Goal: Complete application form: Complete application form

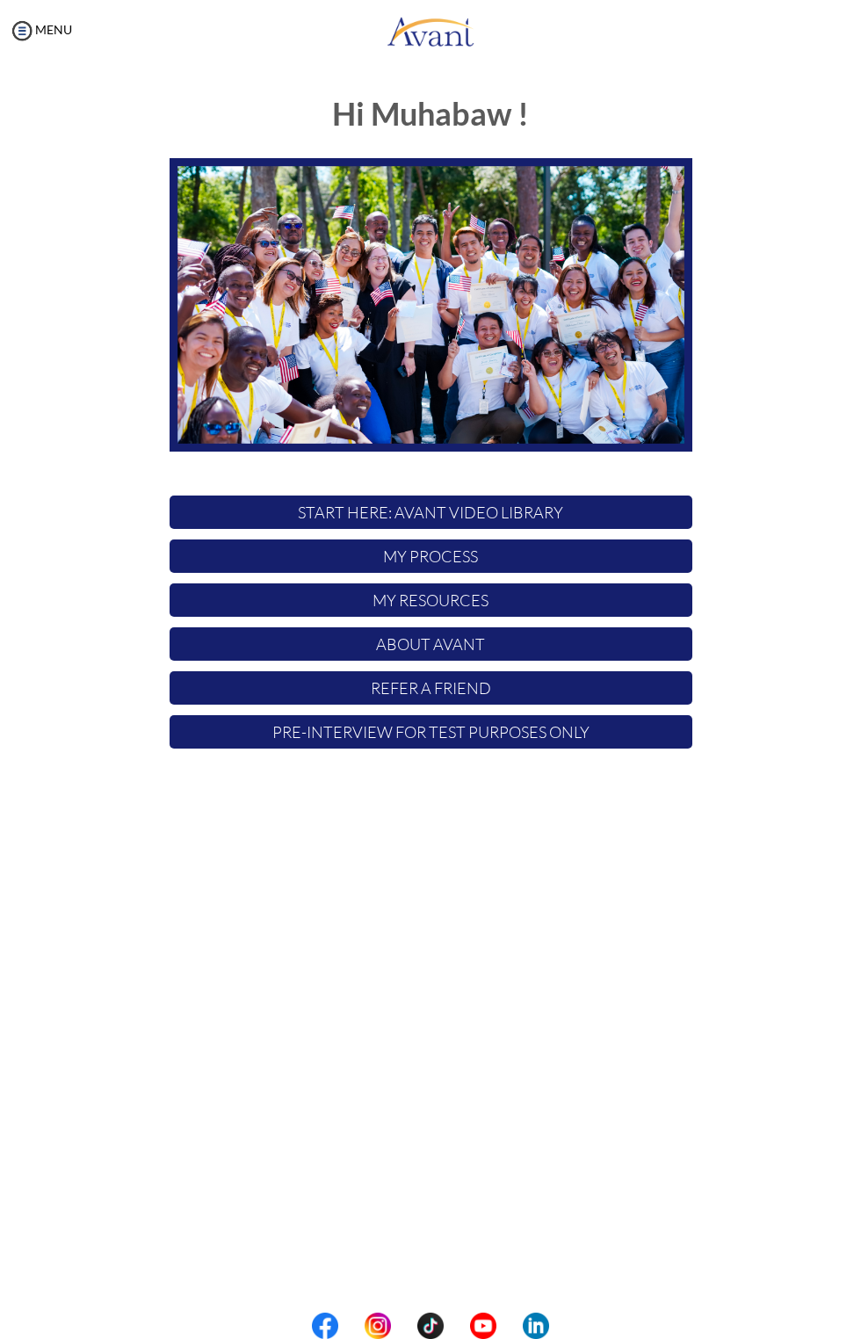
click at [521, 563] on p "My Process" at bounding box center [431, 555] width 523 height 33
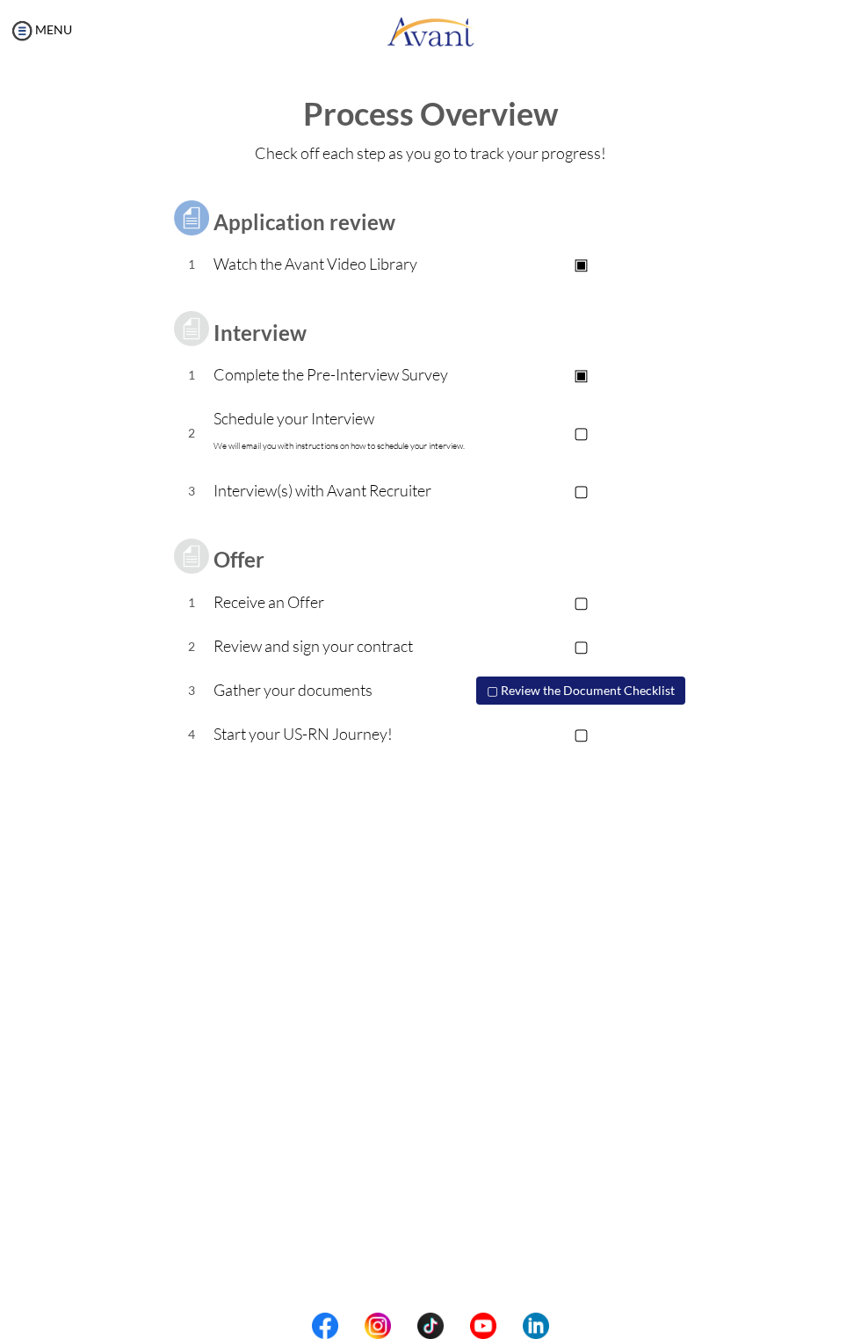
click at [67, 51] on div "MENU" at bounding box center [36, 669] width 72 height 1339
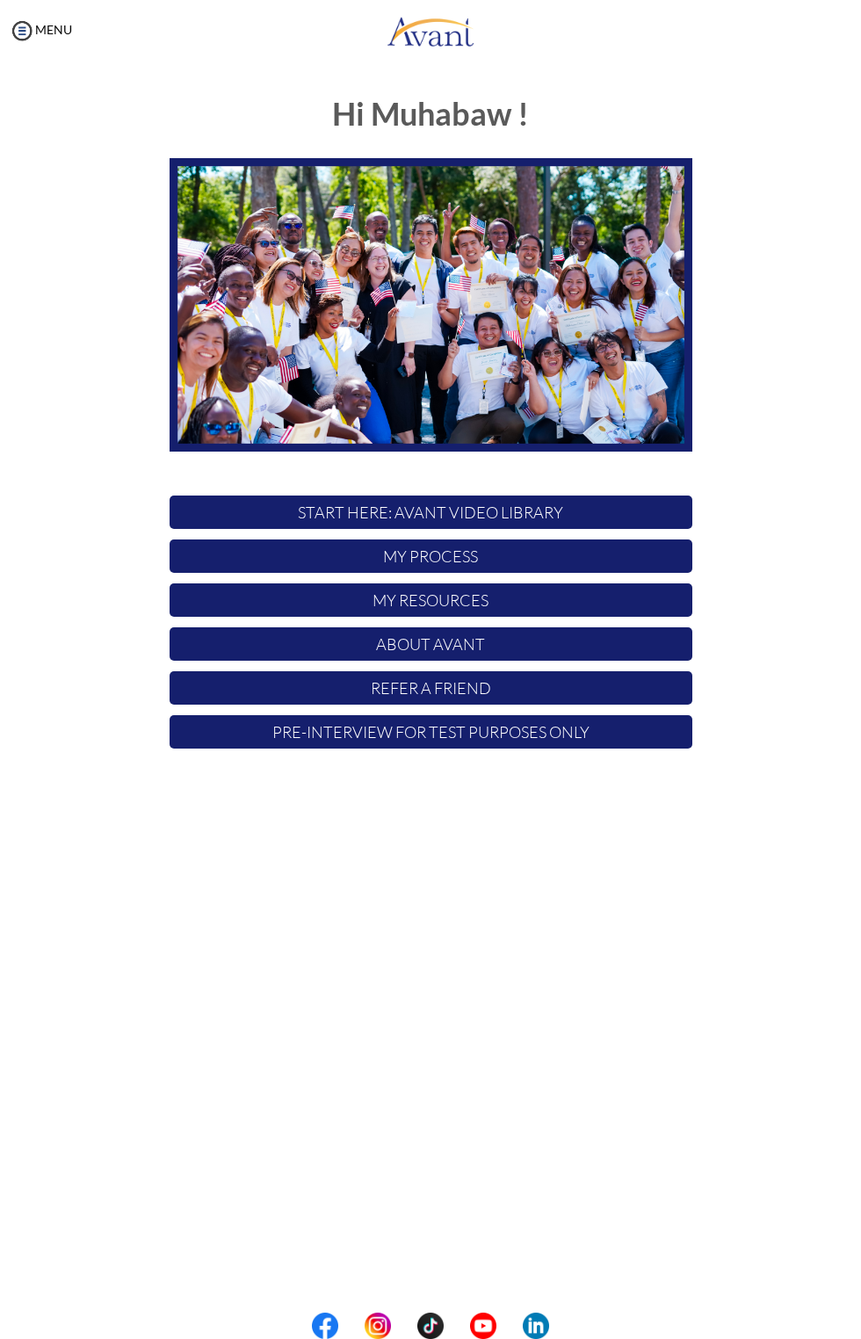
click at [336, 735] on p "Pre-Interview for test purposes only" at bounding box center [431, 731] width 523 height 33
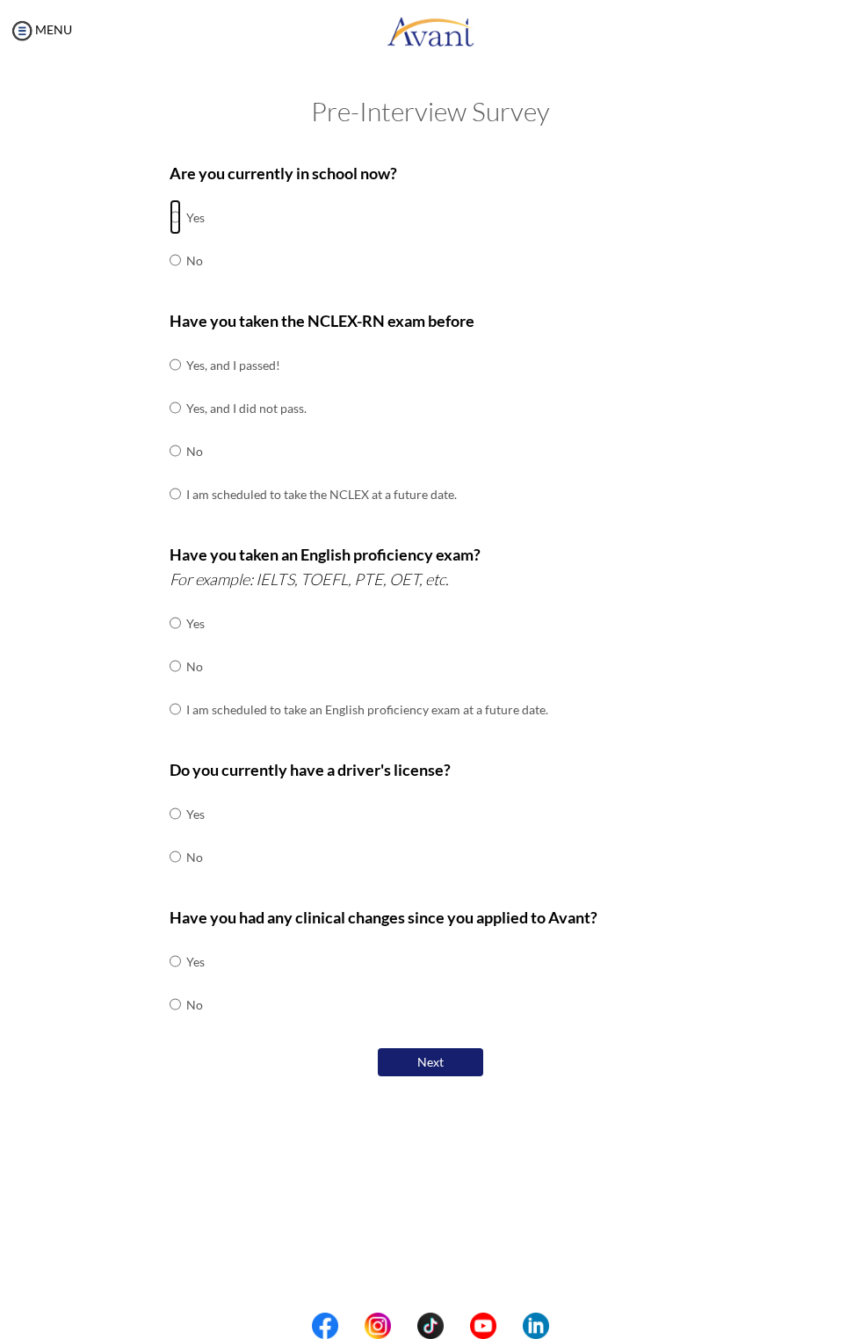
click at [173, 216] on input "radio" at bounding box center [175, 216] width 11 height 35
radio input "true"
click at [176, 262] on input "radio" at bounding box center [175, 259] width 11 height 35
radio input "true"
click at [173, 449] on input "radio" at bounding box center [175, 450] width 11 height 35
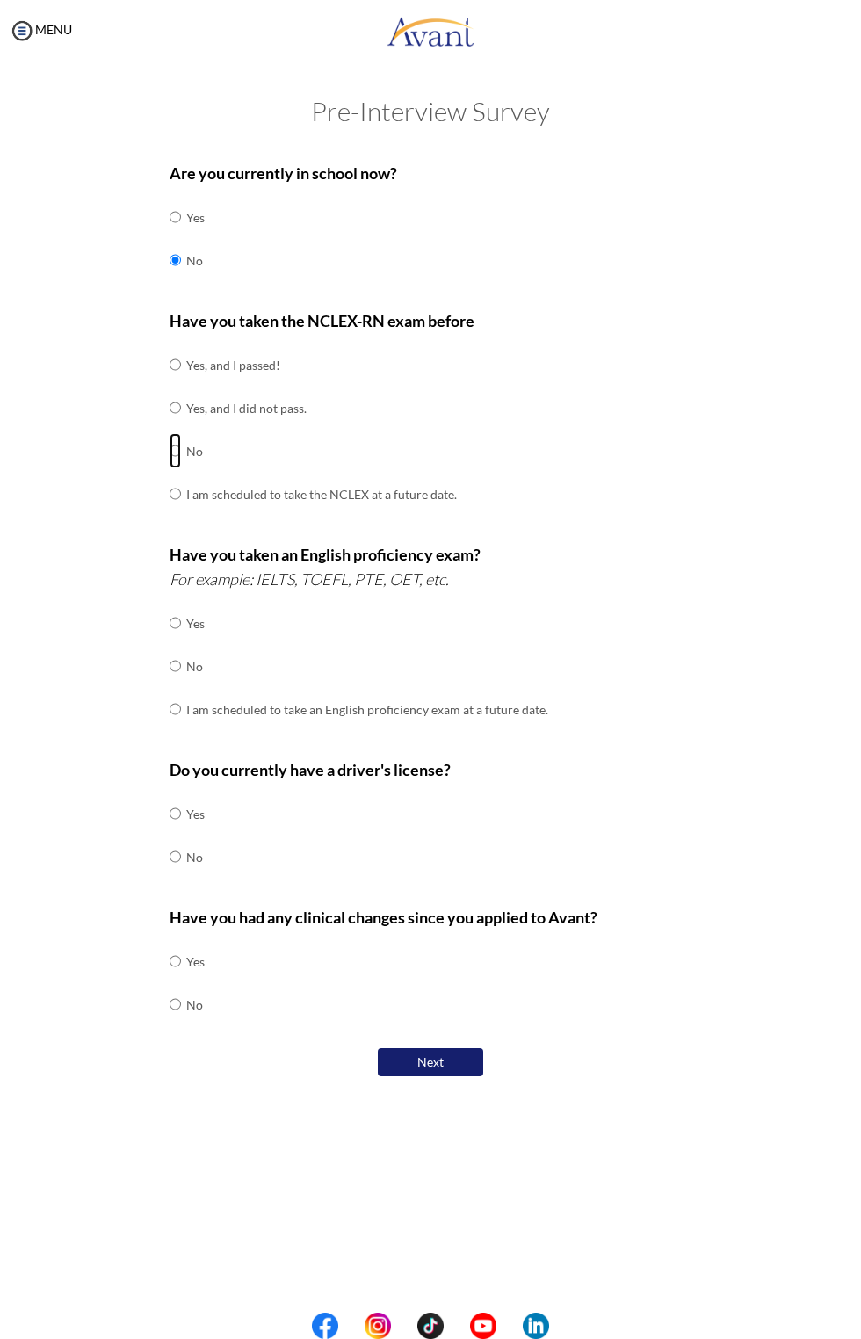
radio input "true"
click at [174, 667] on input "radio" at bounding box center [175, 665] width 11 height 35
radio input "true"
click at [134, 798] on div "Are you currently in school now? Yes No Have you taken the NCLEX-RN exam before…" at bounding box center [430, 616] width 659 height 928
click at [173, 804] on input "radio" at bounding box center [175, 813] width 11 height 35
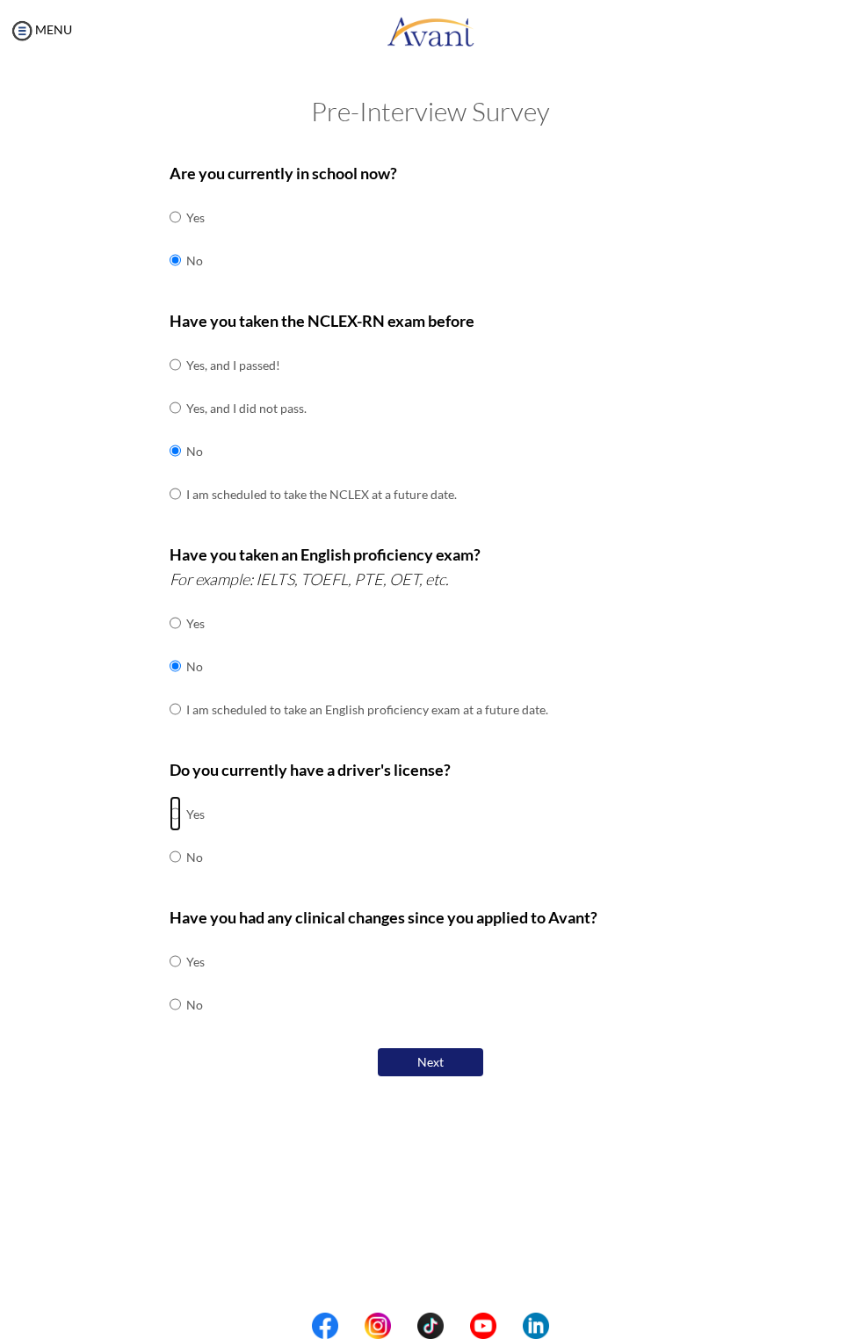
radio input "true"
click at [134, 1017] on div "Are you currently in school now? Yes No Have you taken the NCLEX-RN exam before…" at bounding box center [430, 616] width 659 height 928
click at [176, 946] on input "radio" at bounding box center [175, 960] width 11 height 35
radio input "true"
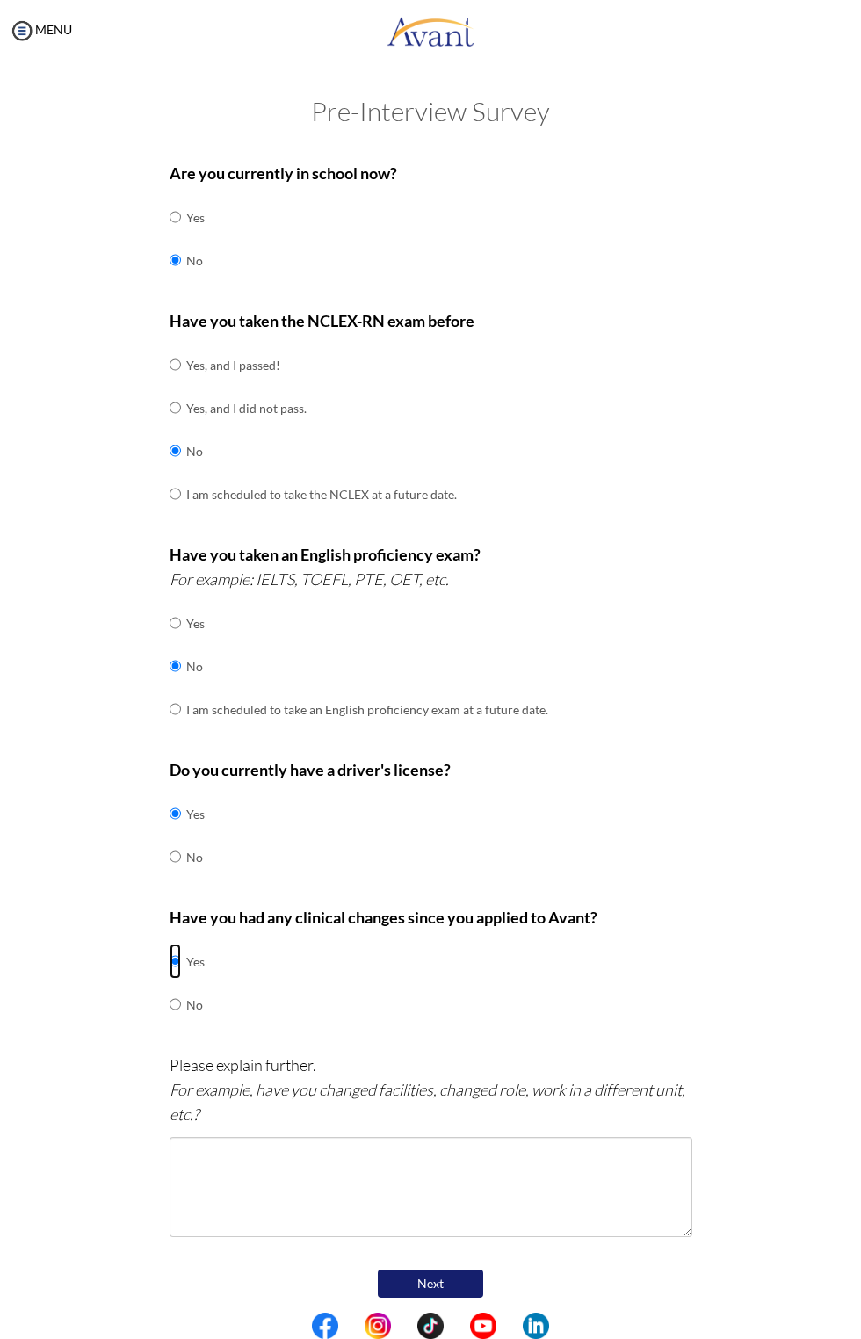
scroll to position [3, 0]
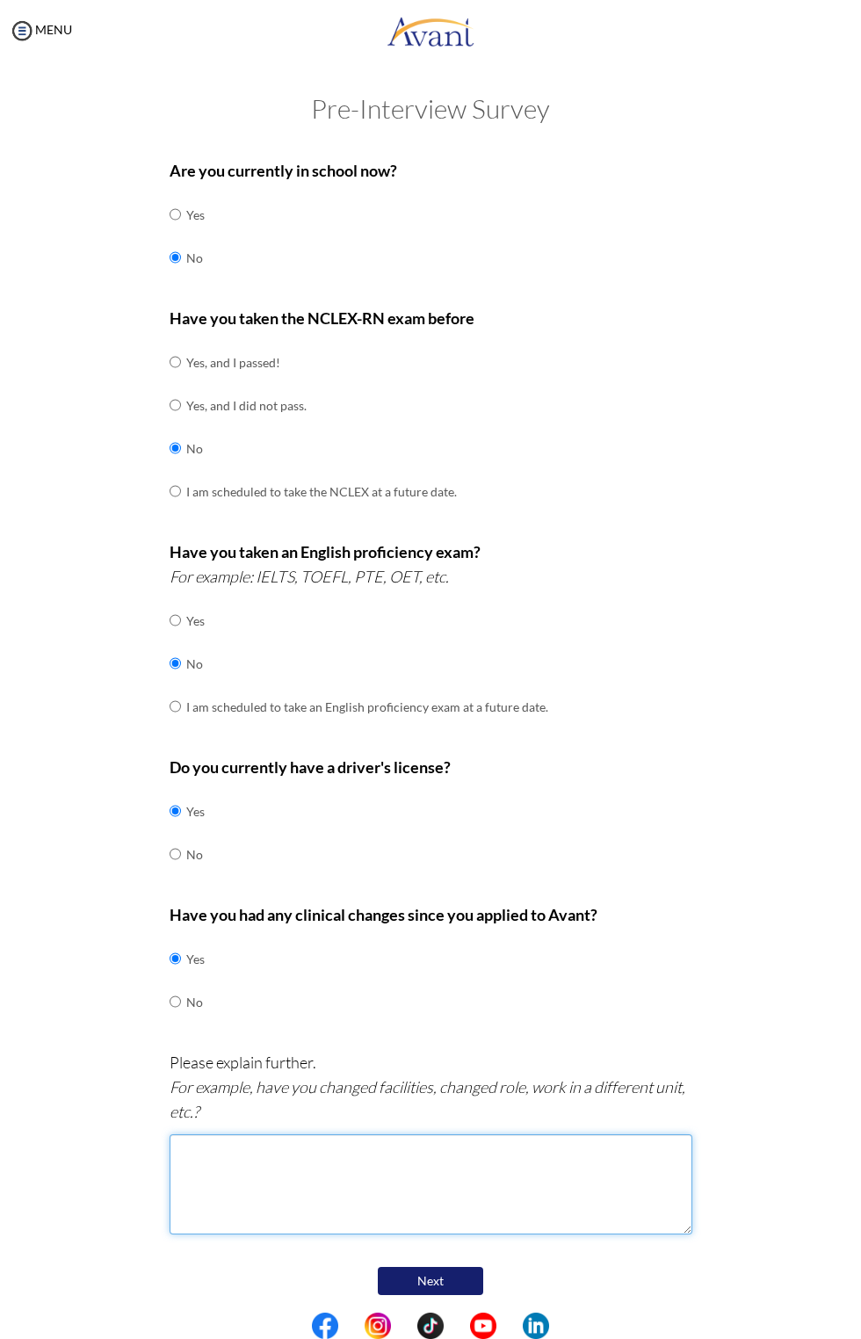
click at [242, 1145] on textarea at bounding box center [431, 1184] width 523 height 100
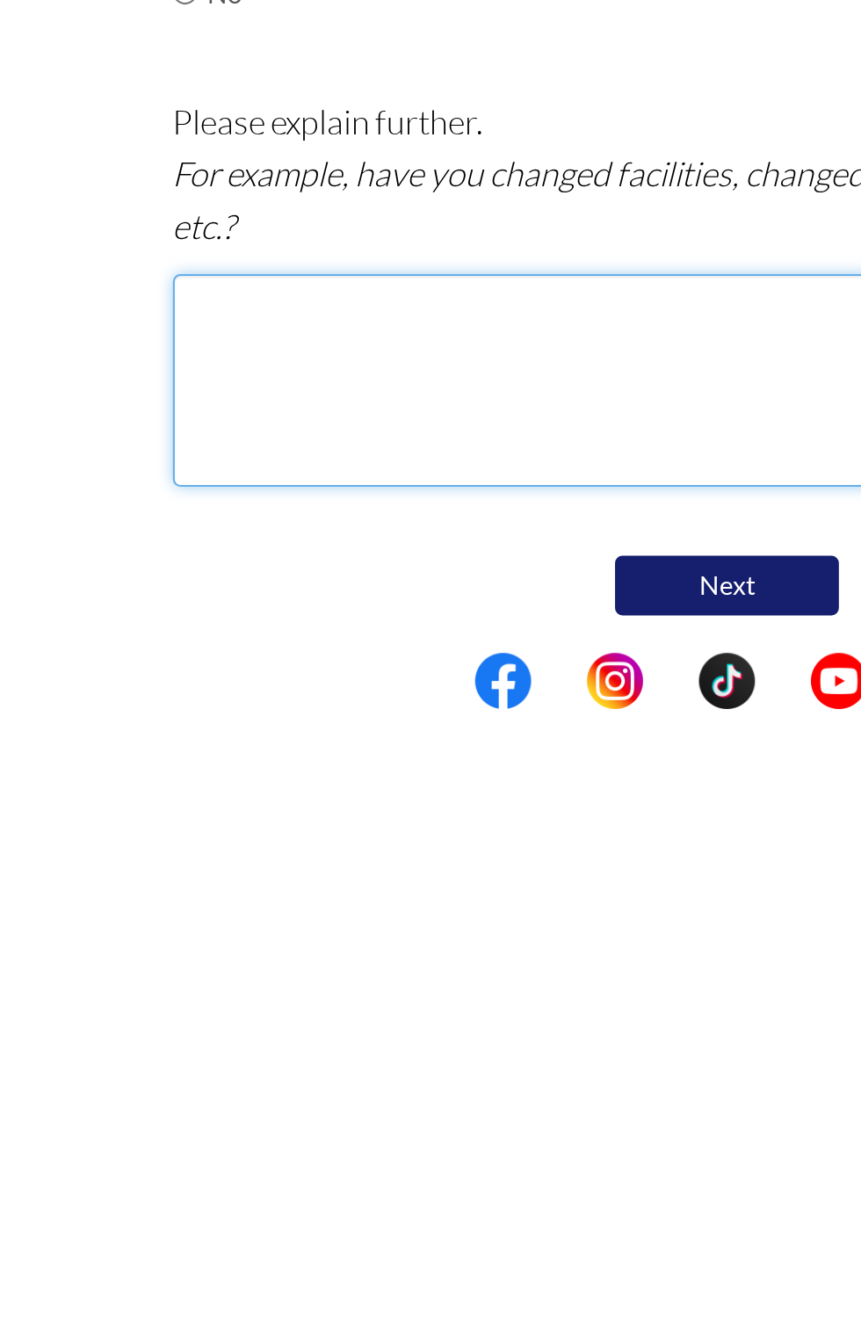
scroll to position [0, 0]
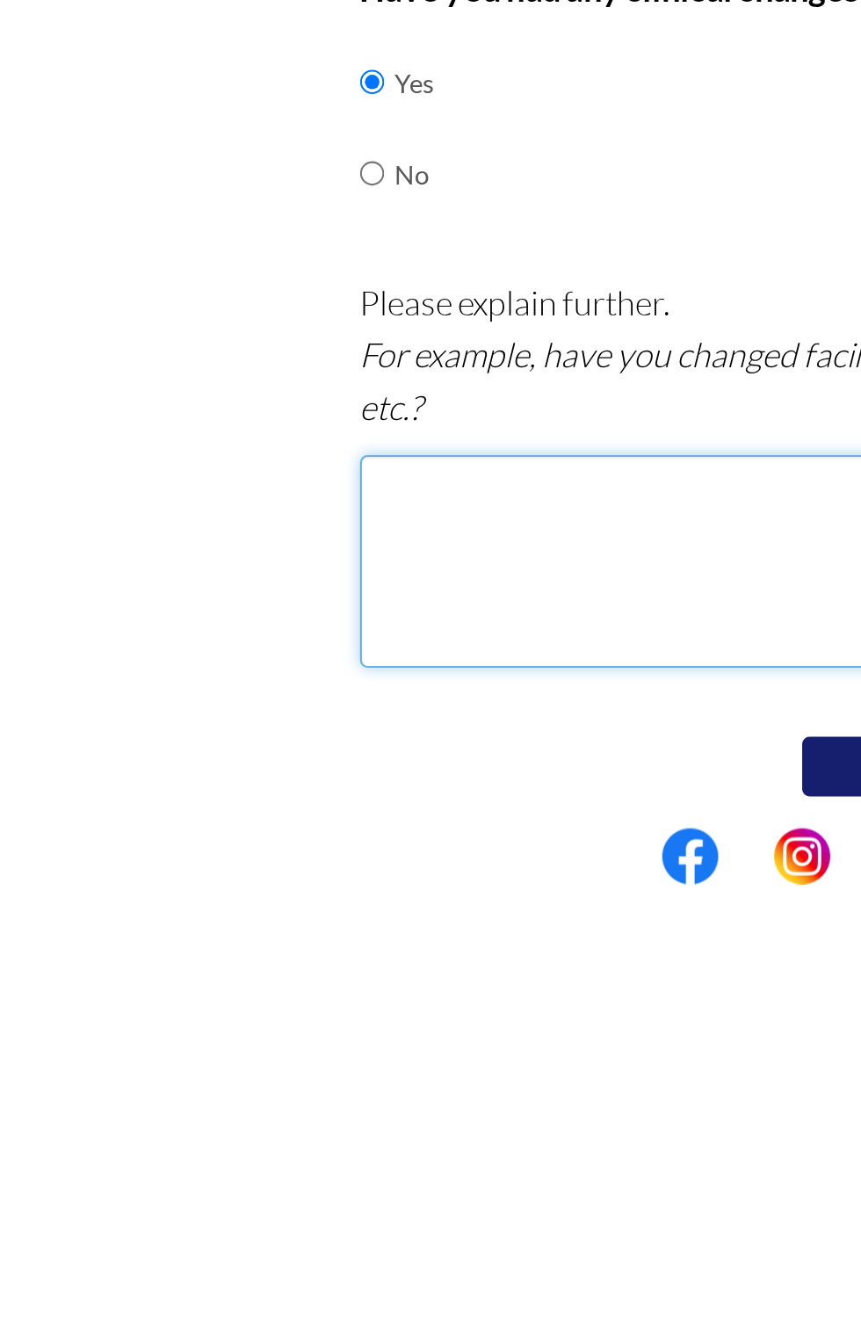
click at [248, 1168] on textarea at bounding box center [431, 1187] width 523 height 100
type textarea "M"
type textarea "O"
click at [241, 1171] on textarea at bounding box center [431, 1187] width 523 height 100
type textarea "M"
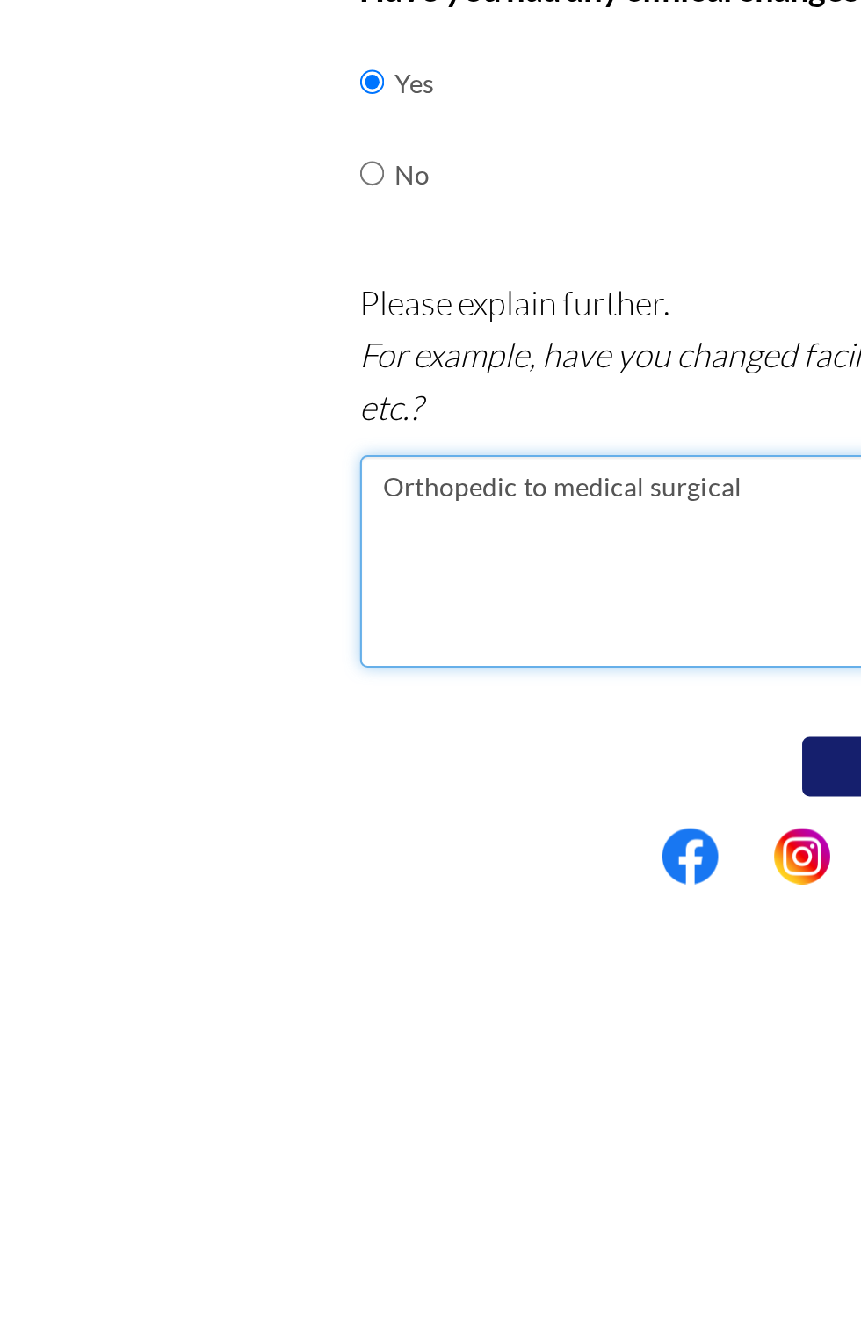
scroll to position [3, 0]
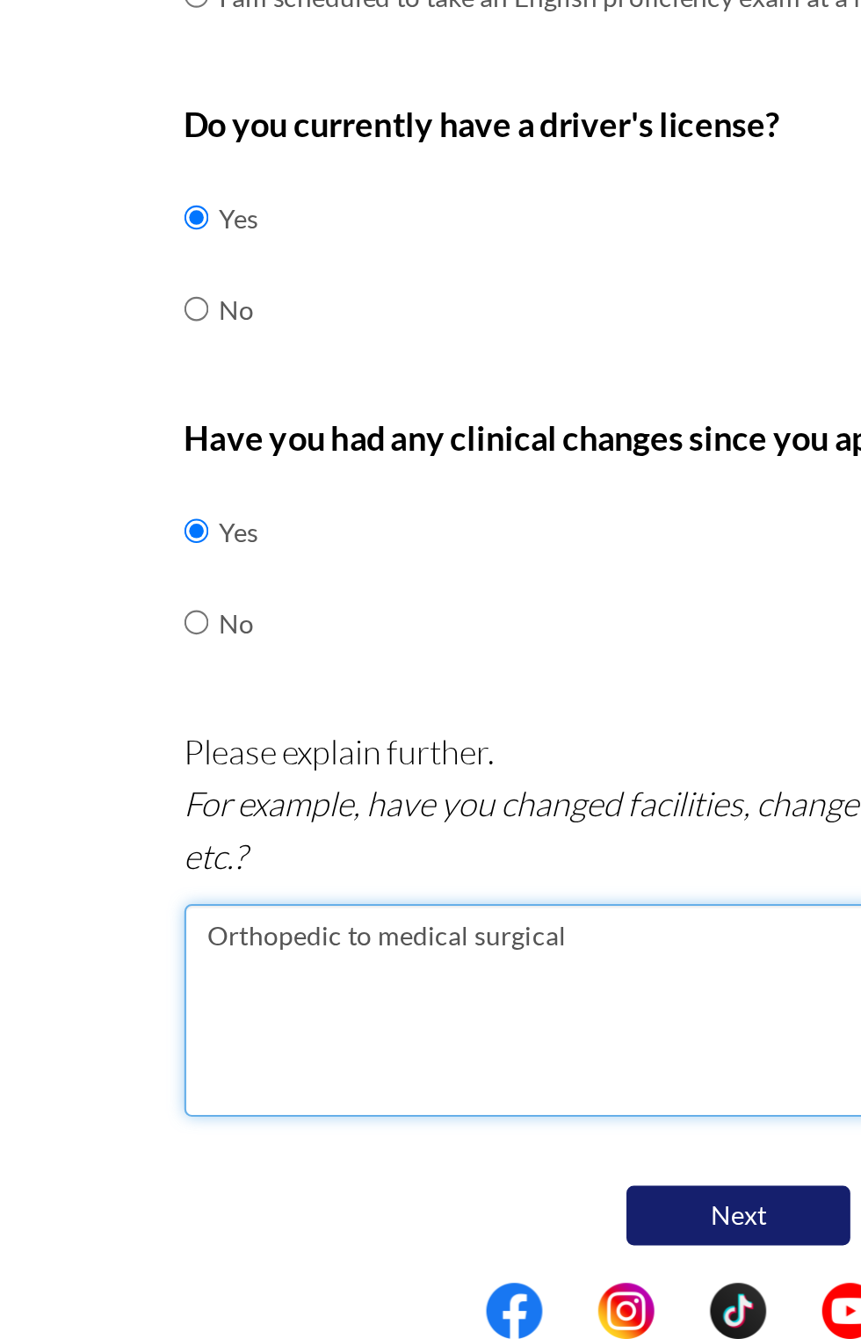
click at [394, 1152] on textarea "Orthopedic to medical surgical" at bounding box center [431, 1184] width 523 height 100
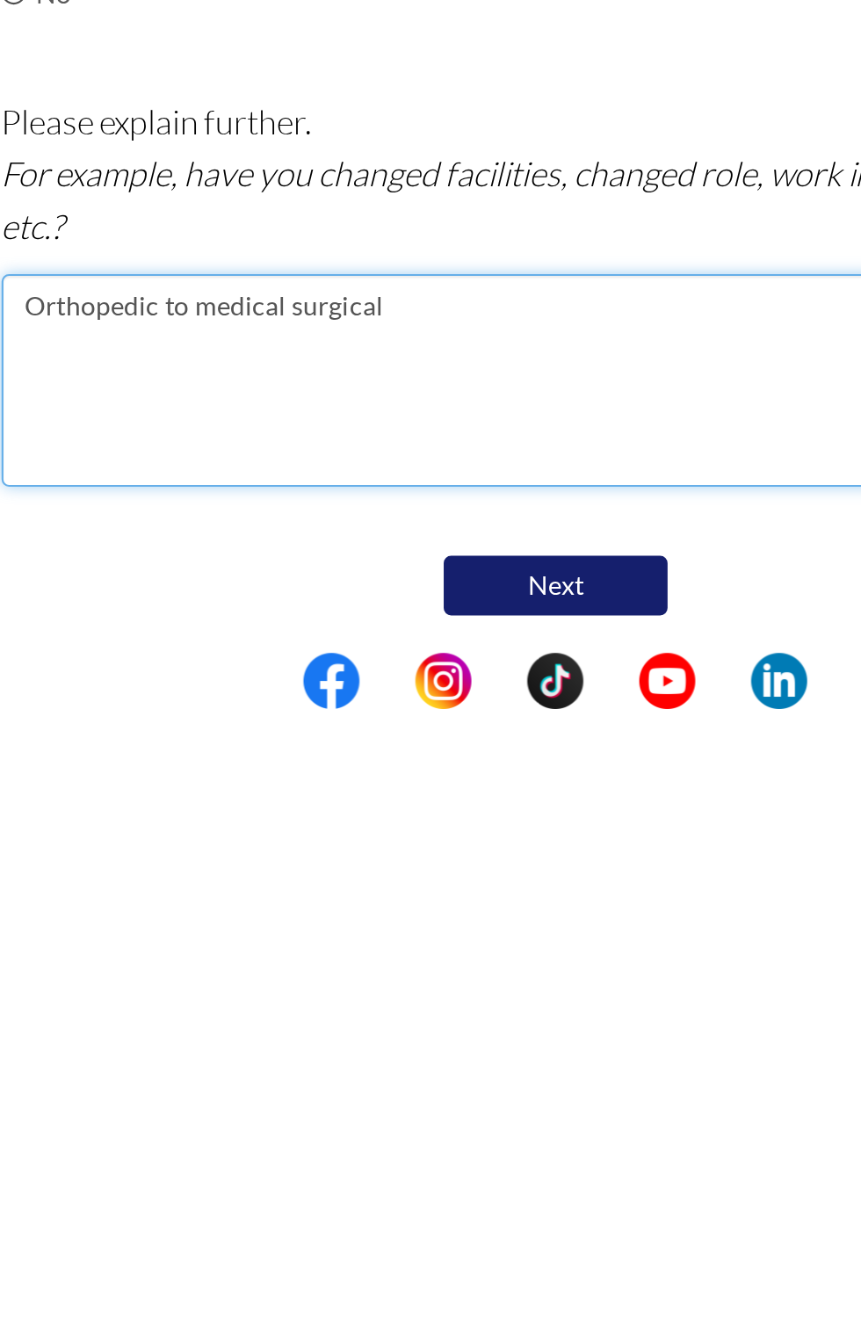
type textarea "Orthopedic to medical surgical"
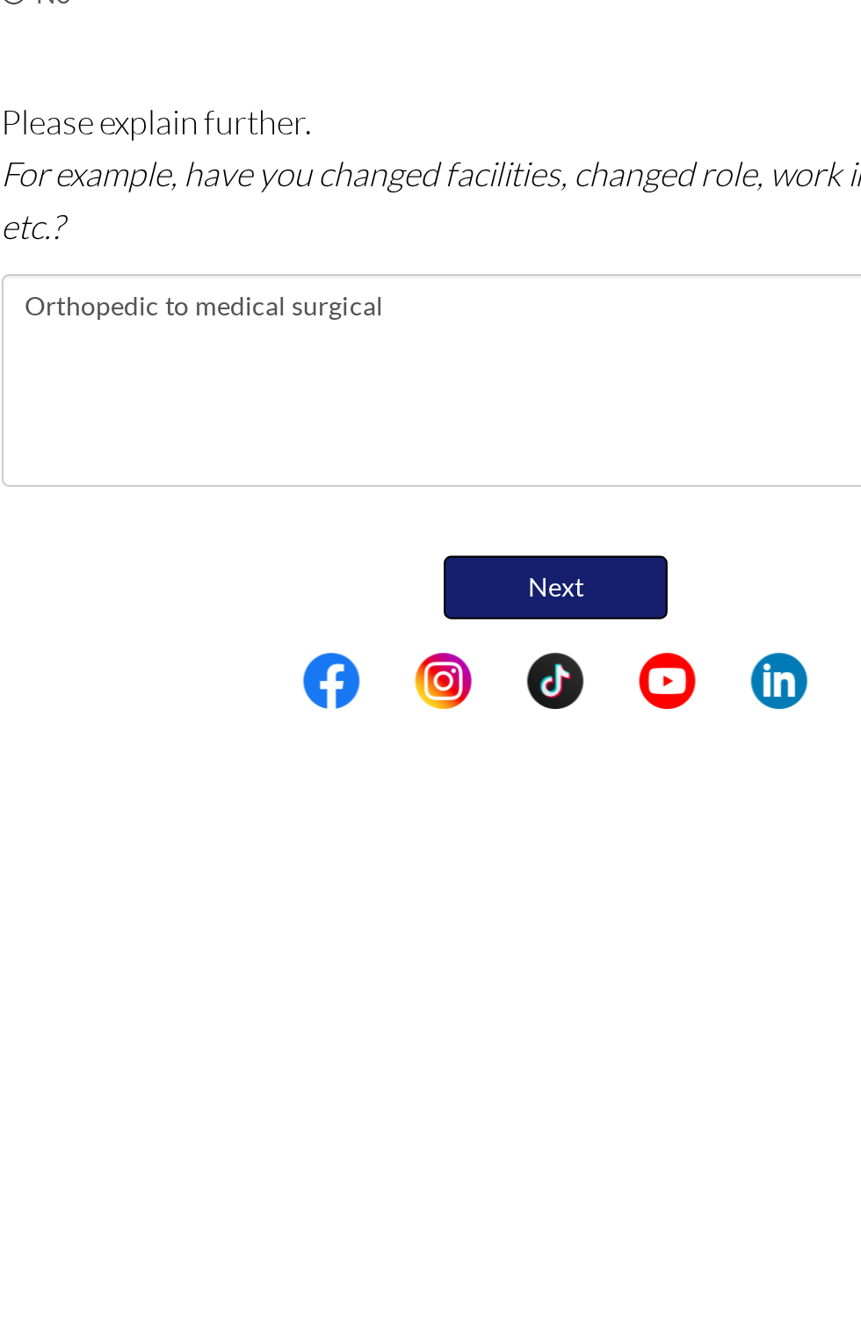
click at [453, 1285] on button "Next" at bounding box center [430, 1282] width 105 height 30
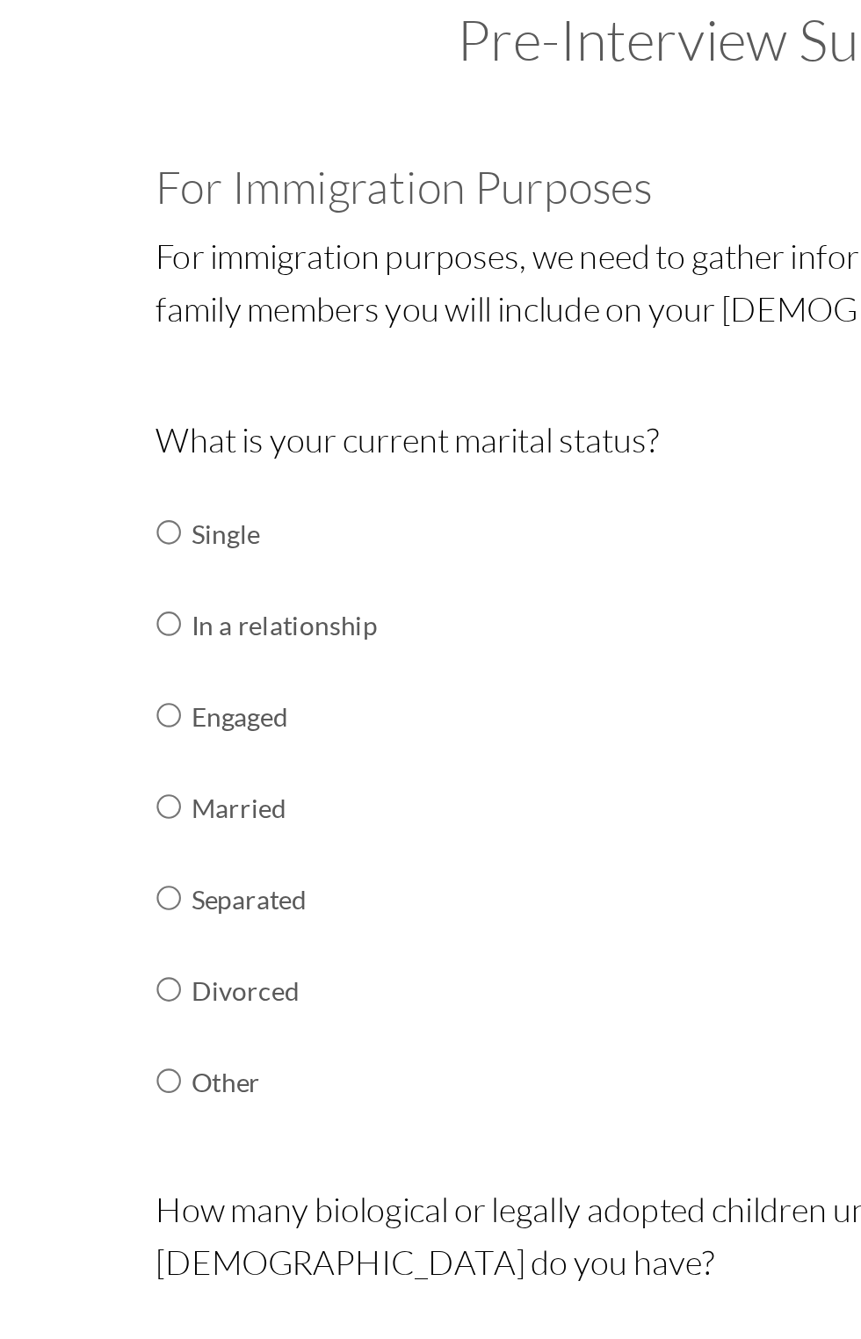
click at [150, 348] on div "Are you currently in school now? Yes No Have you taken the NCLEX-RN exam before…" at bounding box center [430, 673] width 659 height 1043
click at [170, 479] on input "radio" at bounding box center [175, 472] width 11 height 35
radio input "true"
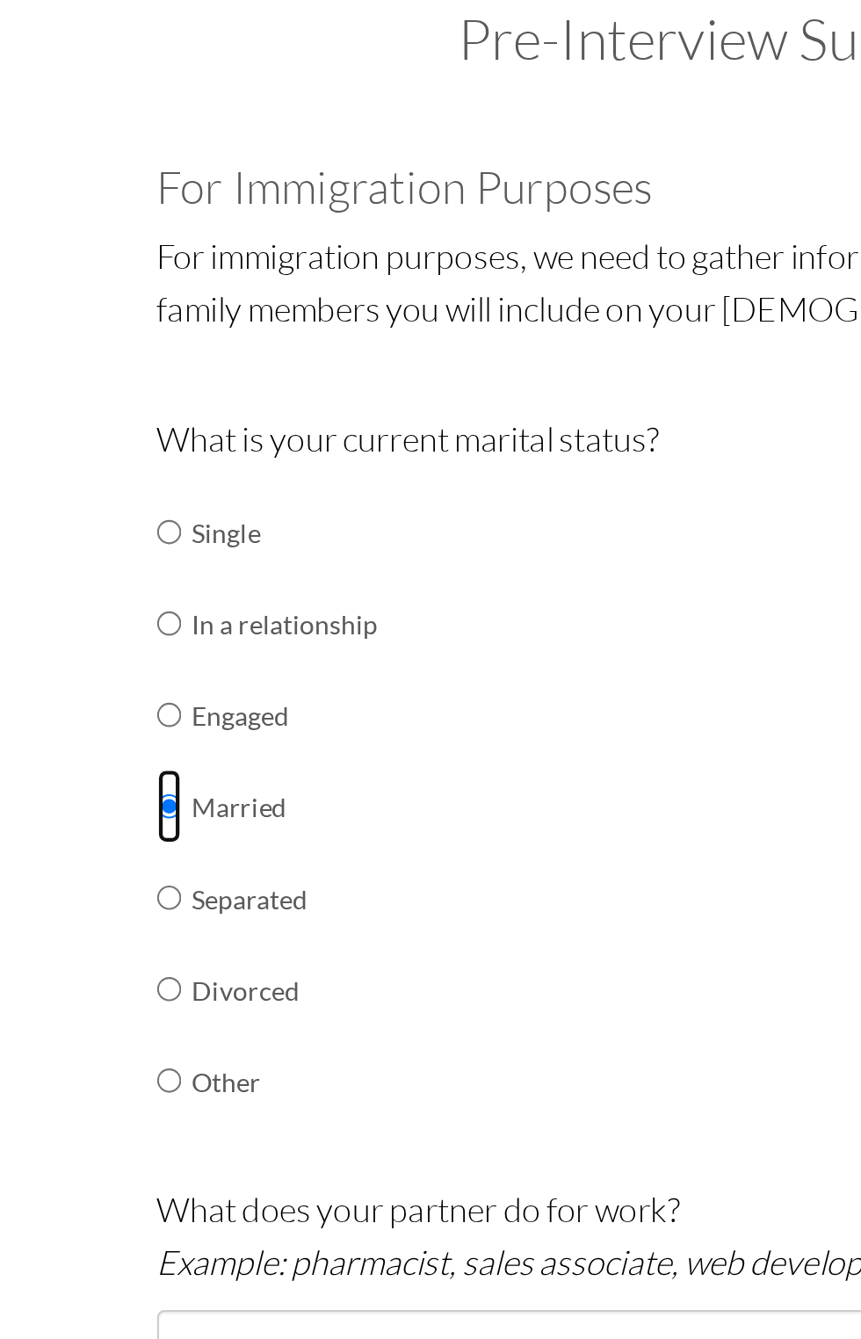
scroll to position [56, 0]
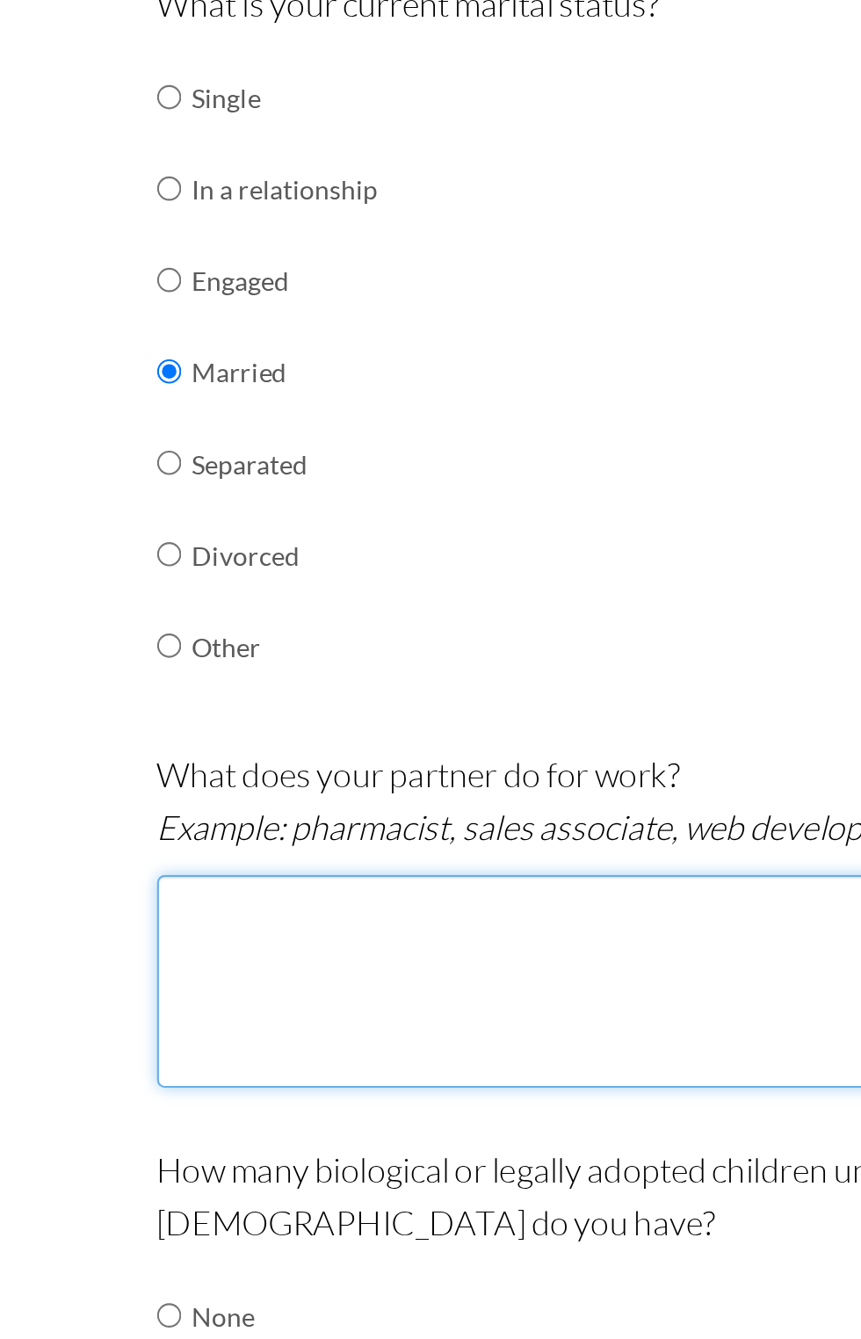
click at [363, 703] on textarea at bounding box center [431, 704] width 523 height 100
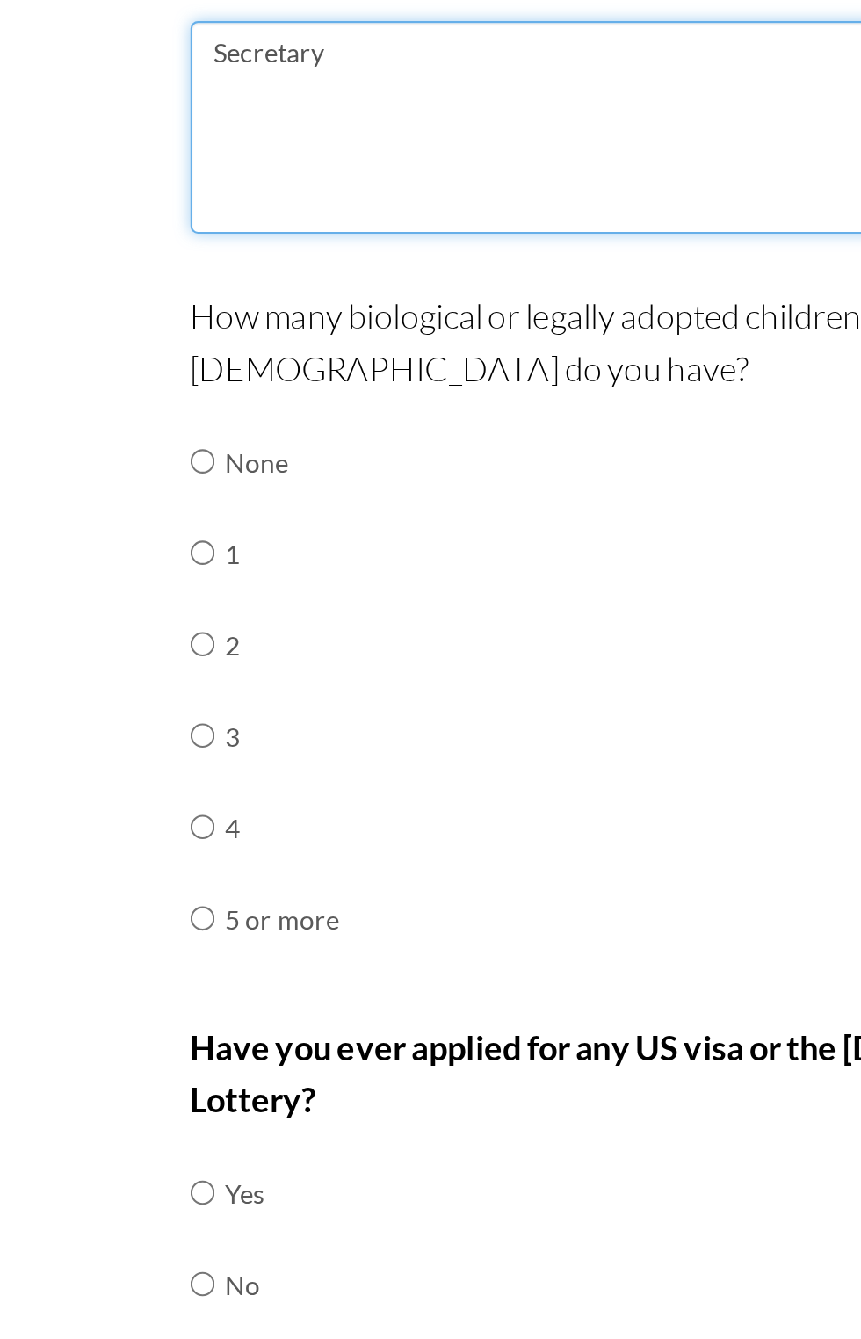
type textarea "Secretary"
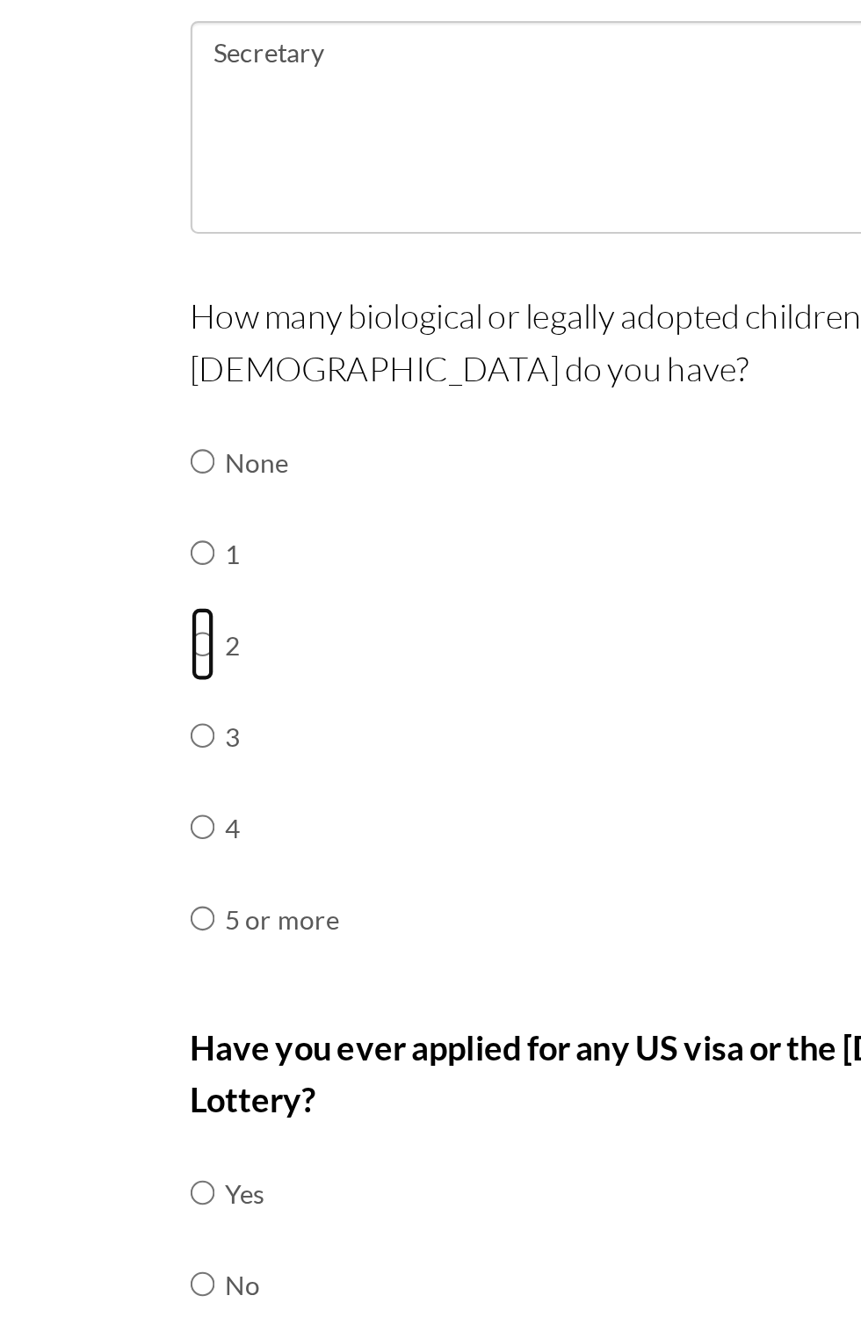
click at [170, 950] on input "radio" at bounding box center [175, 946] width 11 height 35
radio input "true"
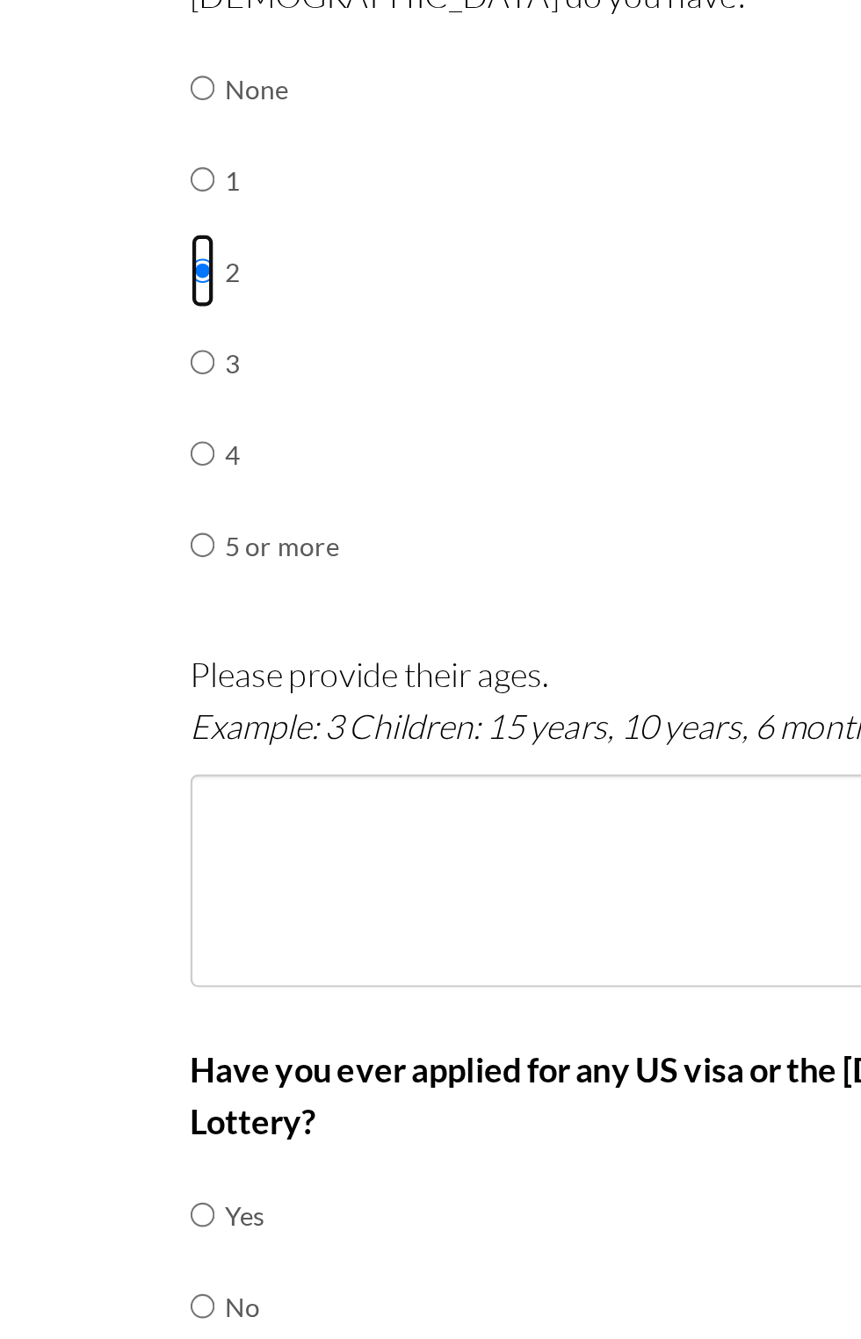
scroll to position [234, 0]
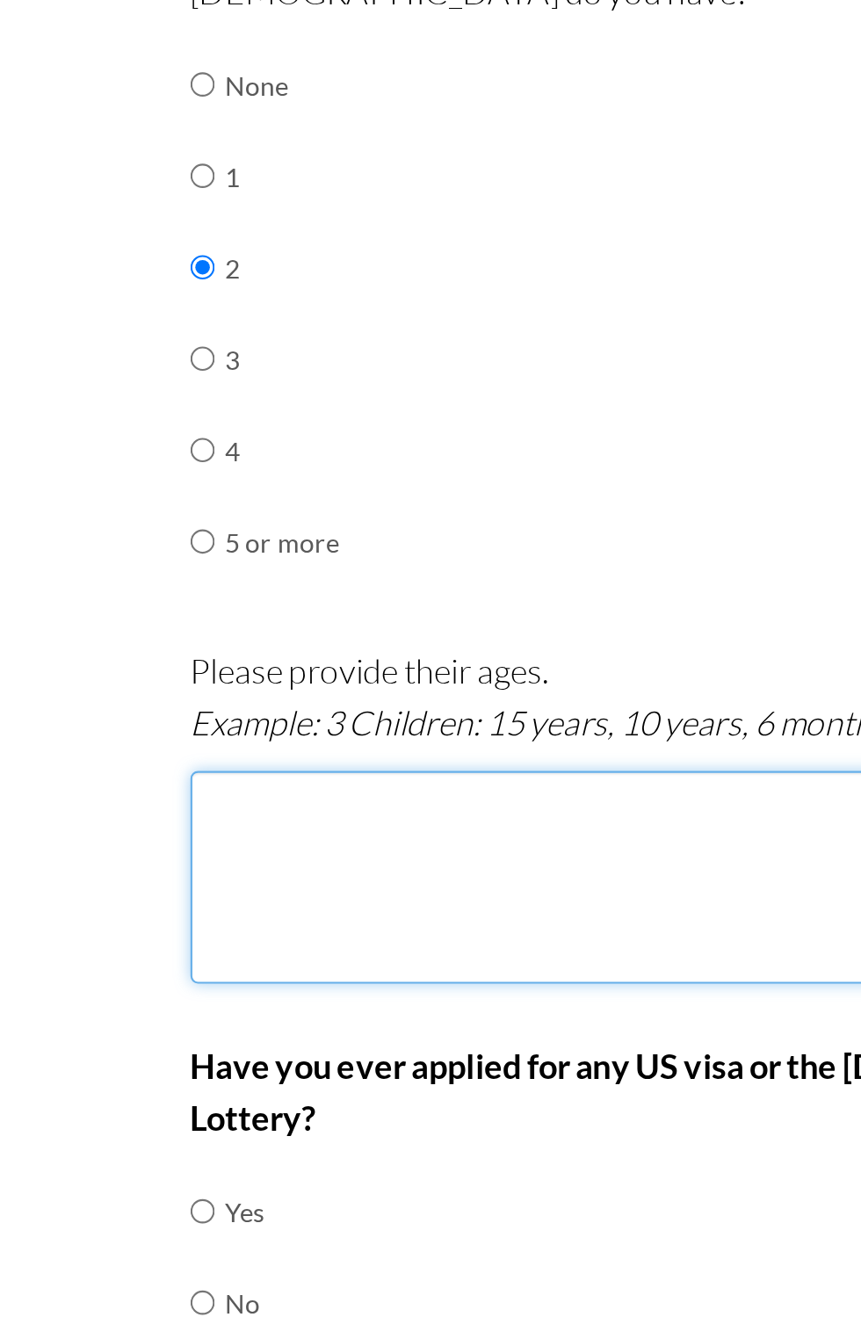
click at [319, 1046] on textarea at bounding box center [431, 1057] width 523 height 100
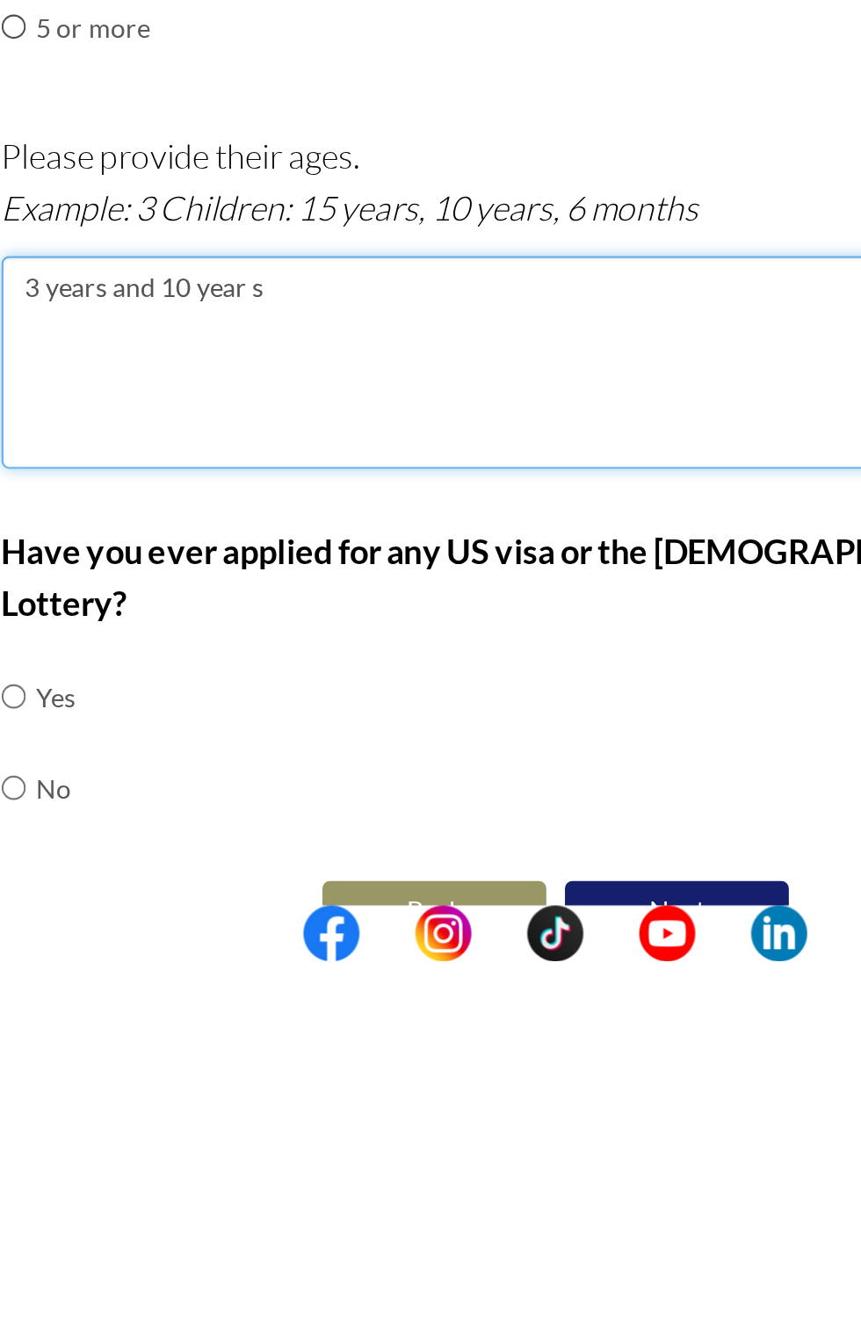
scroll to position [242, 0]
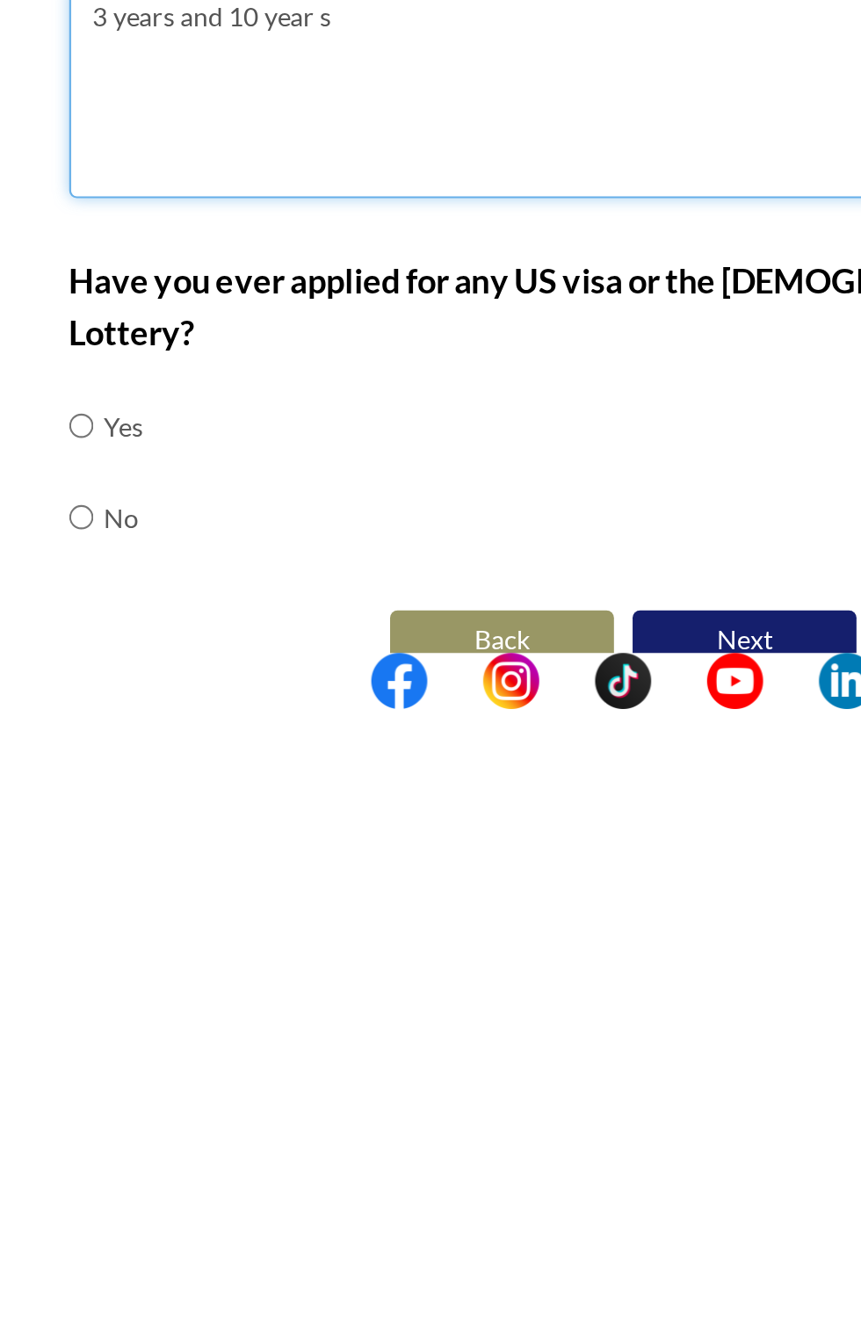
type textarea "3 years and 10 year s"
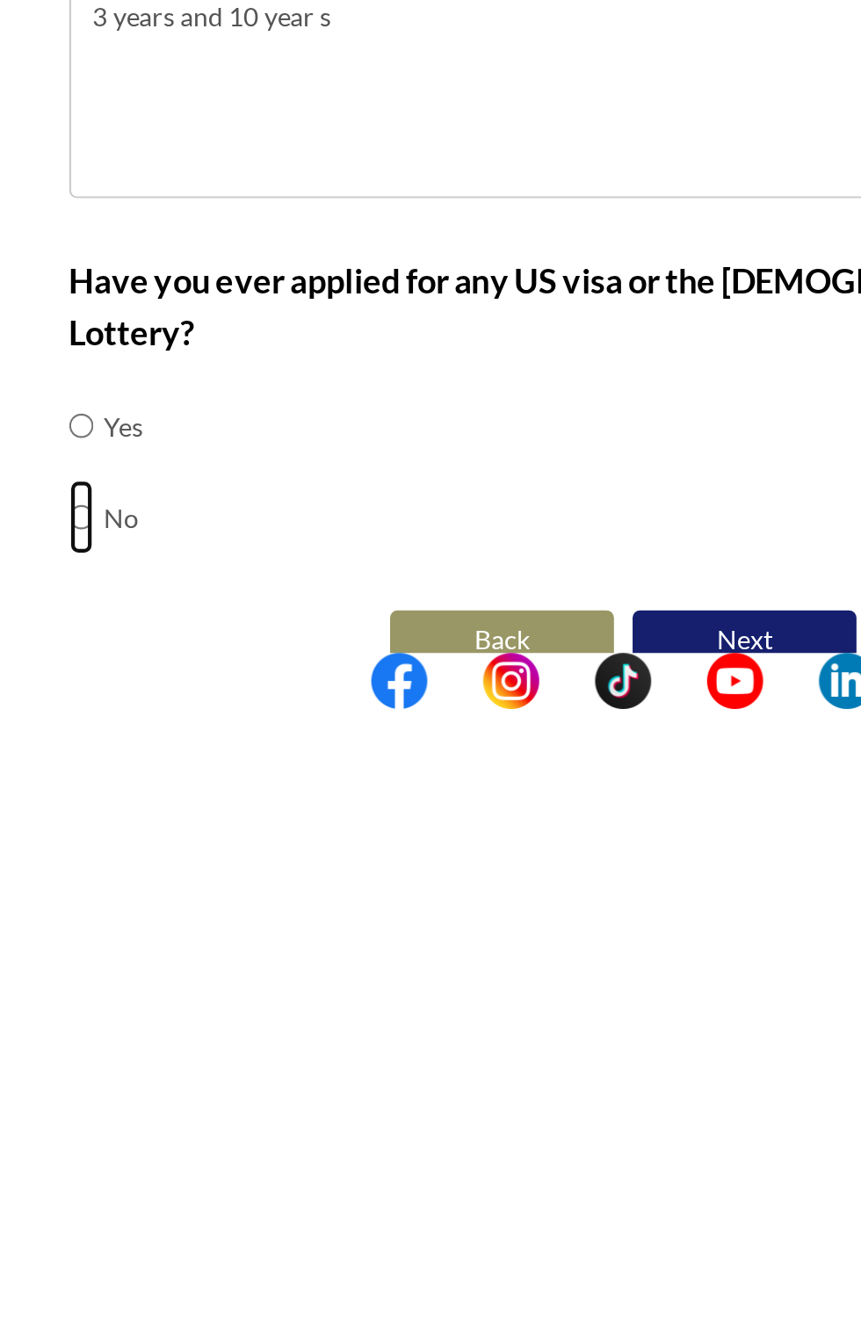
click at [173, 1231] on input "radio" at bounding box center [175, 1248] width 11 height 35
radio input "true"
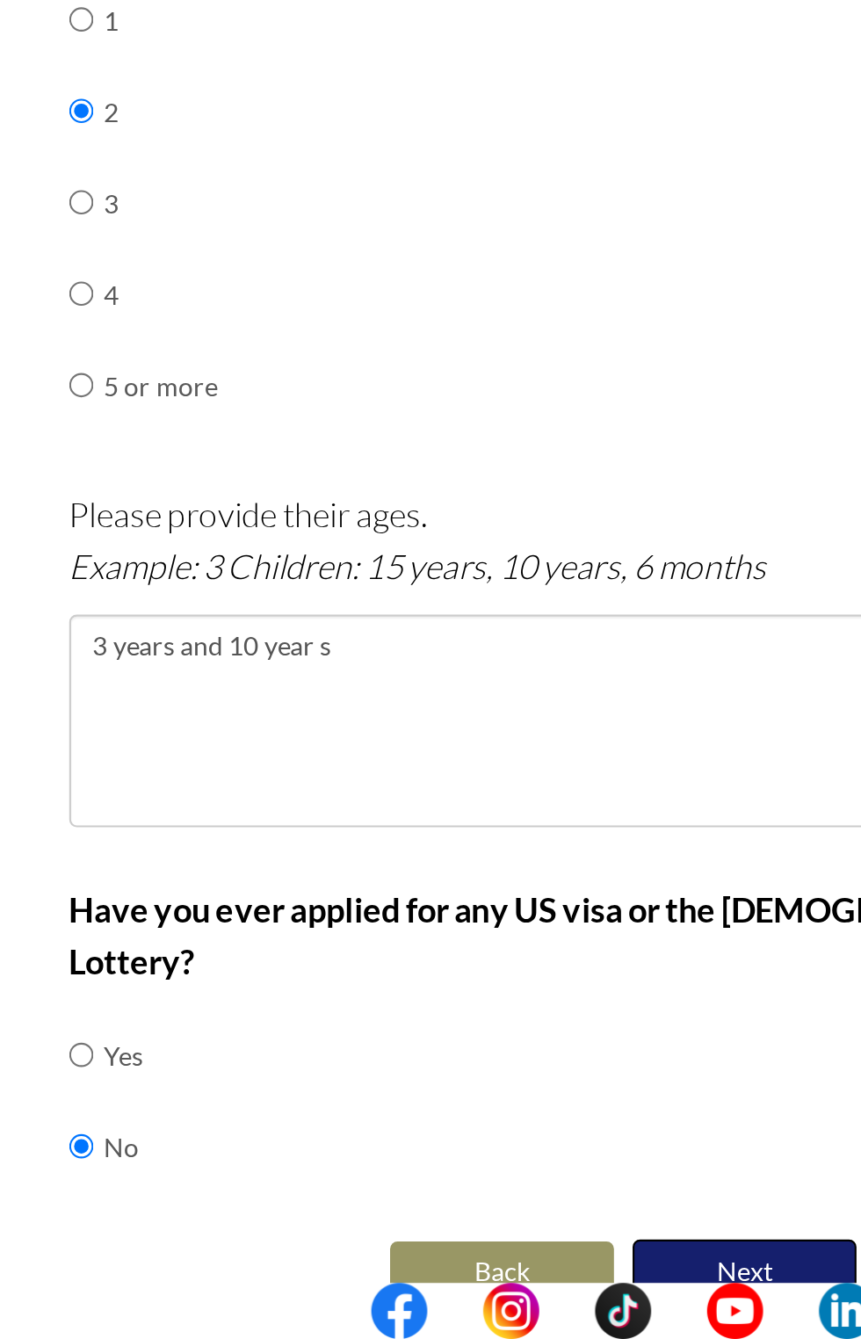
click at [496, 1292] on button "Next" at bounding box center [487, 1307] width 105 height 30
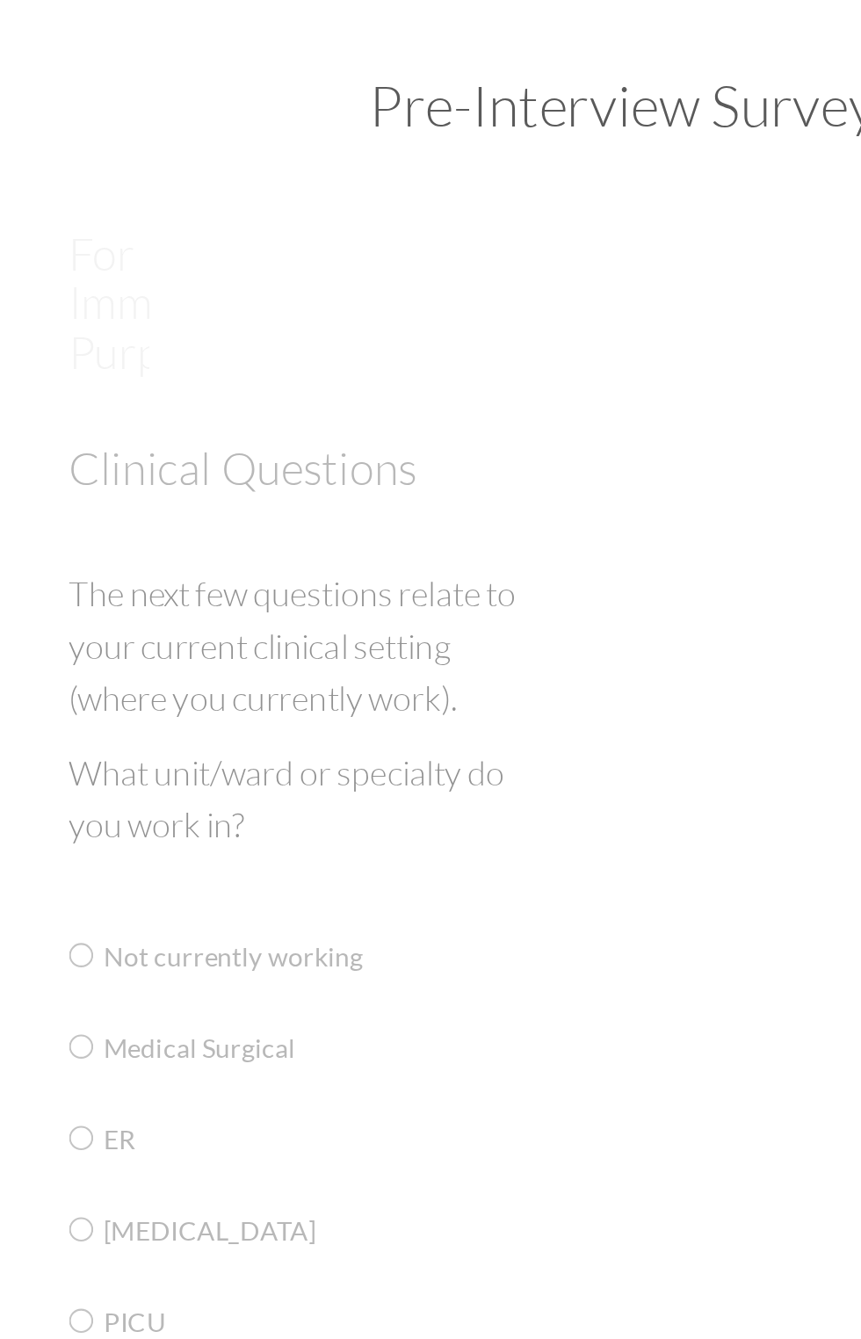
scroll to position [0, 0]
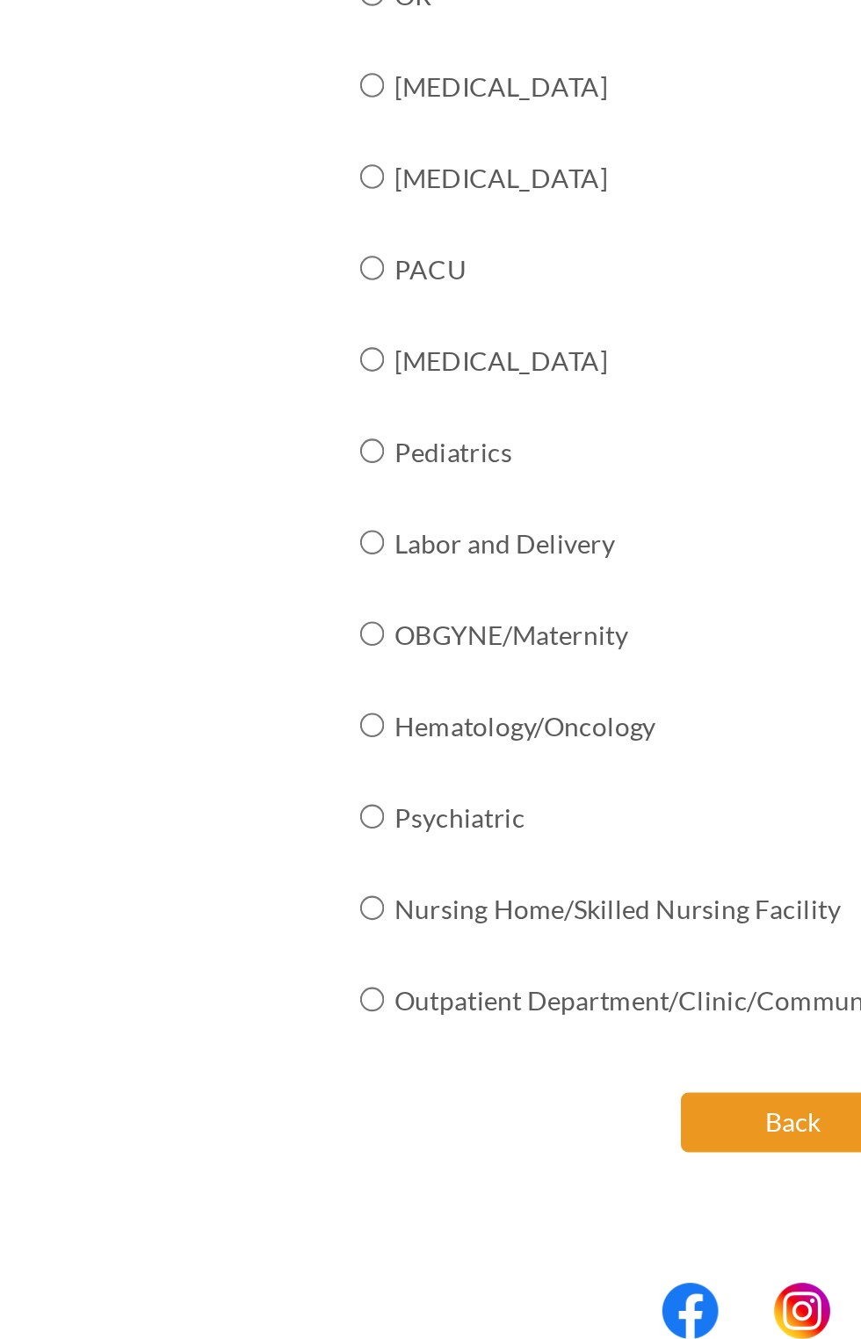
click at [357, 1244] on button "Back" at bounding box center [373, 1237] width 105 height 28
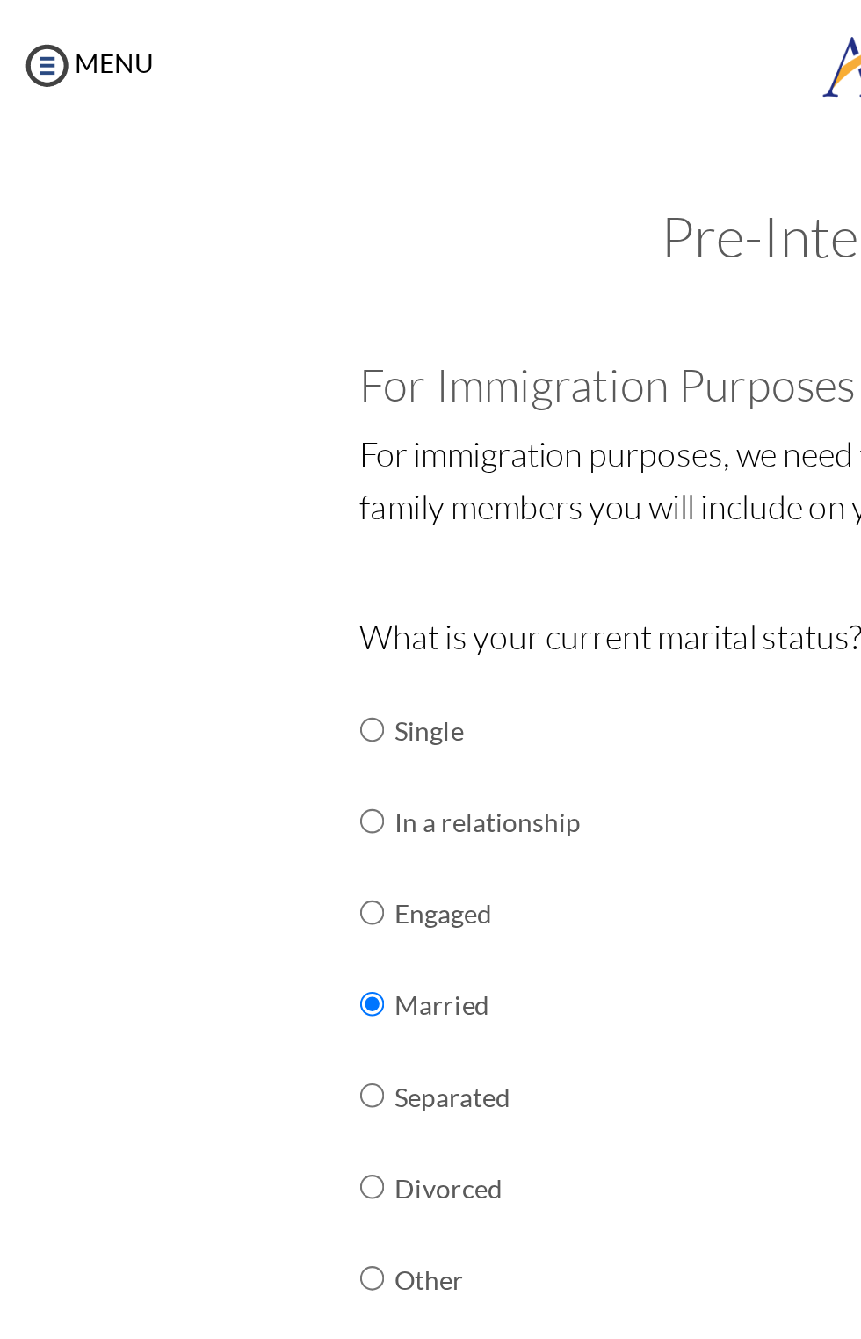
scroll to position [242, 0]
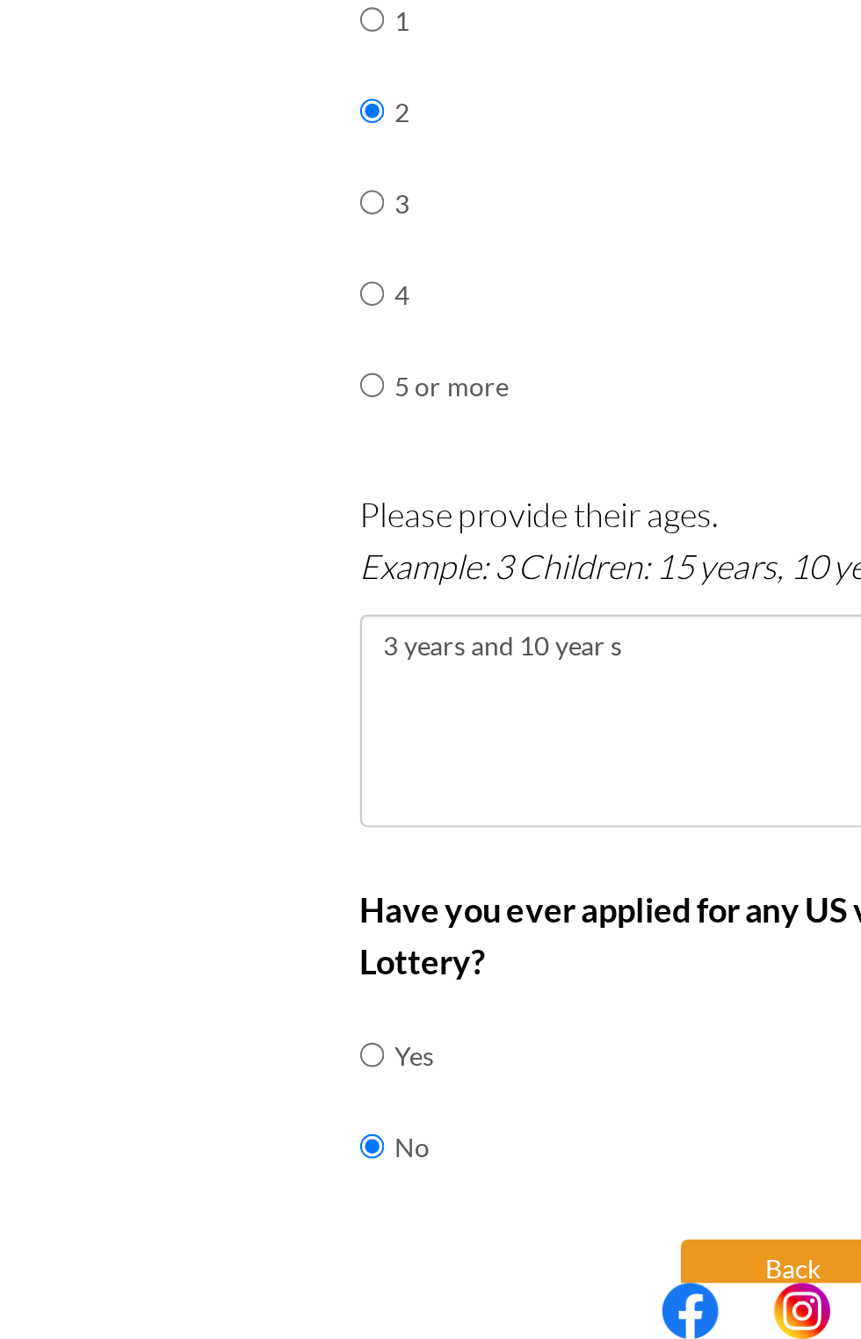
click at [362, 1292] on button "Back" at bounding box center [373, 1306] width 105 height 28
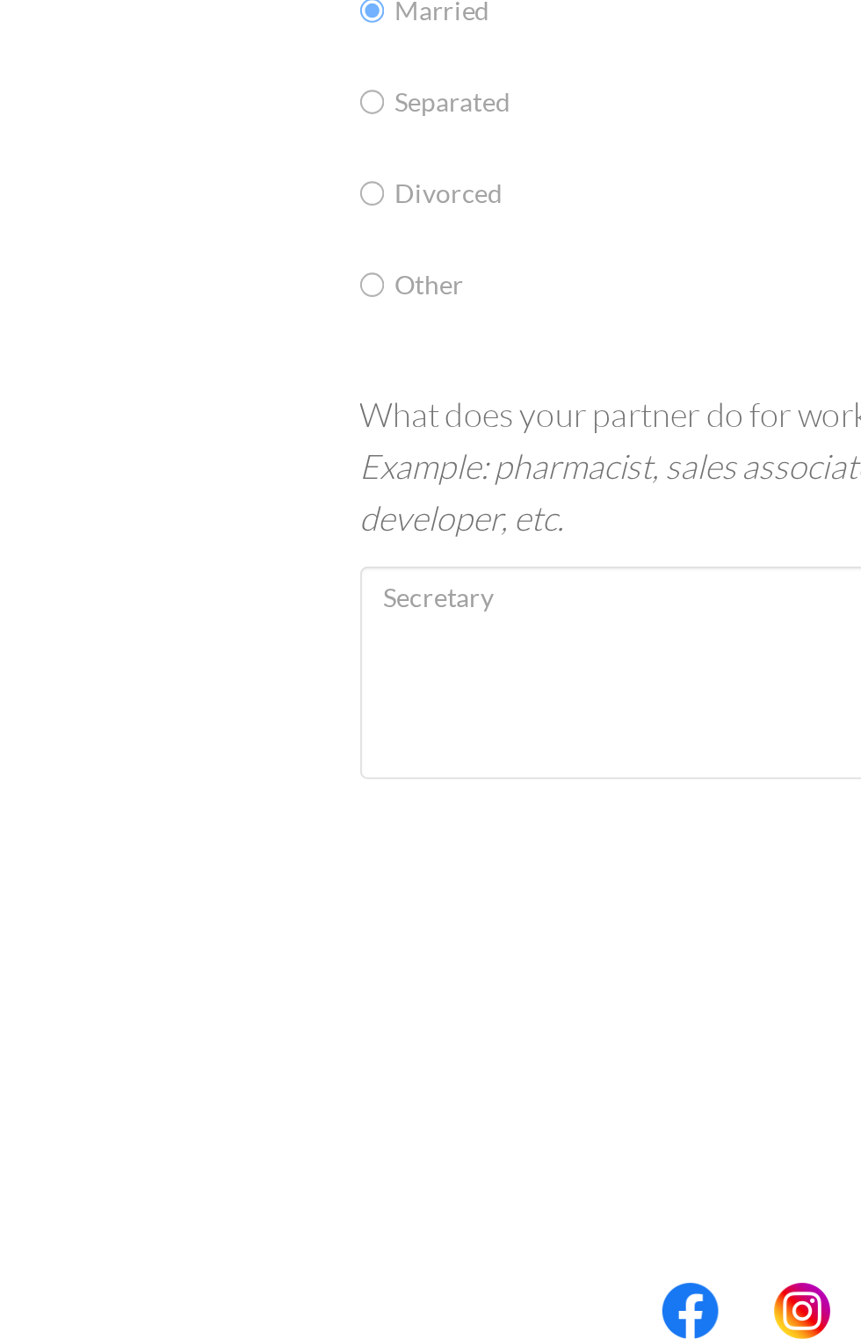
scroll to position [0, 0]
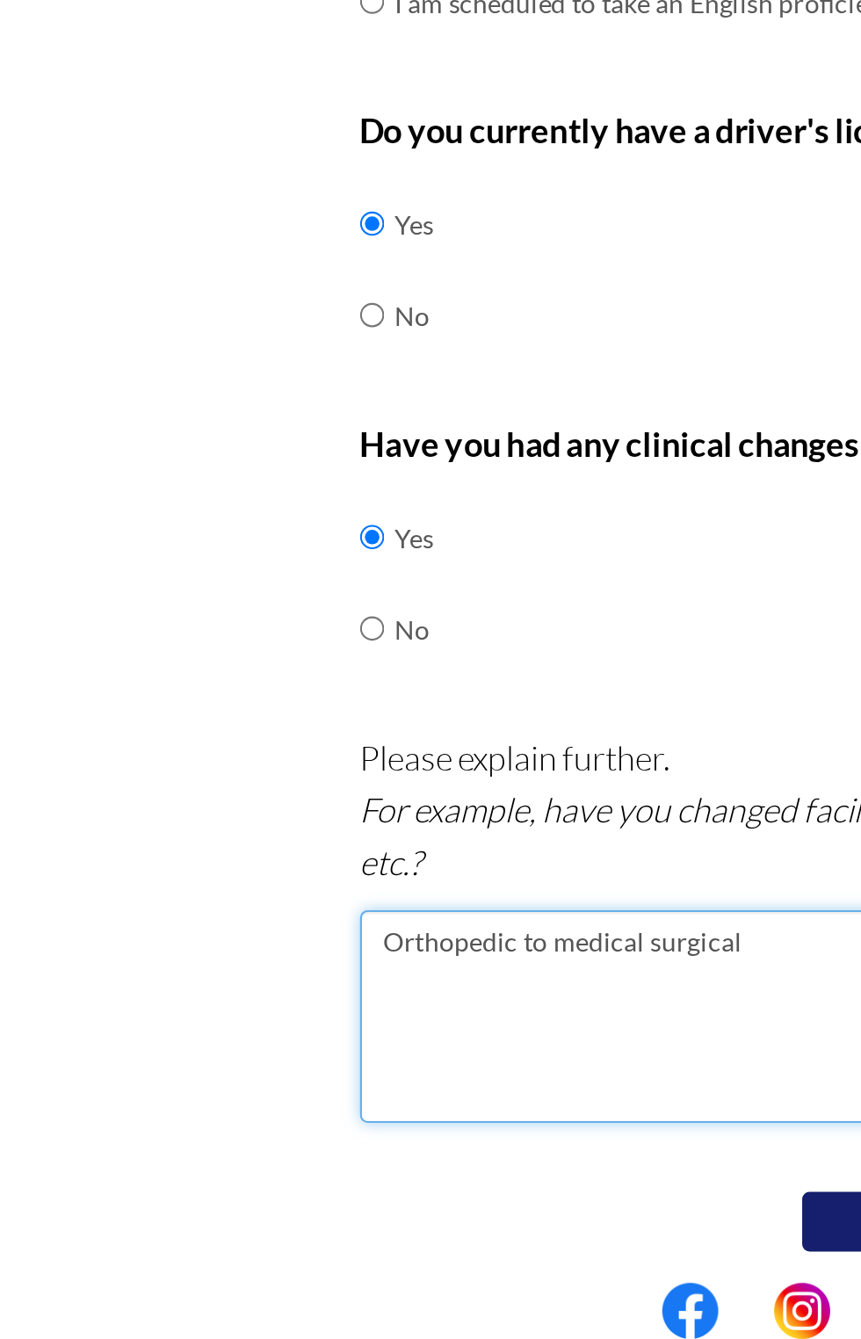
click at [371, 1150] on textarea "Orthopedic to medical surgical" at bounding box center [431, 1187] width 523 height 100
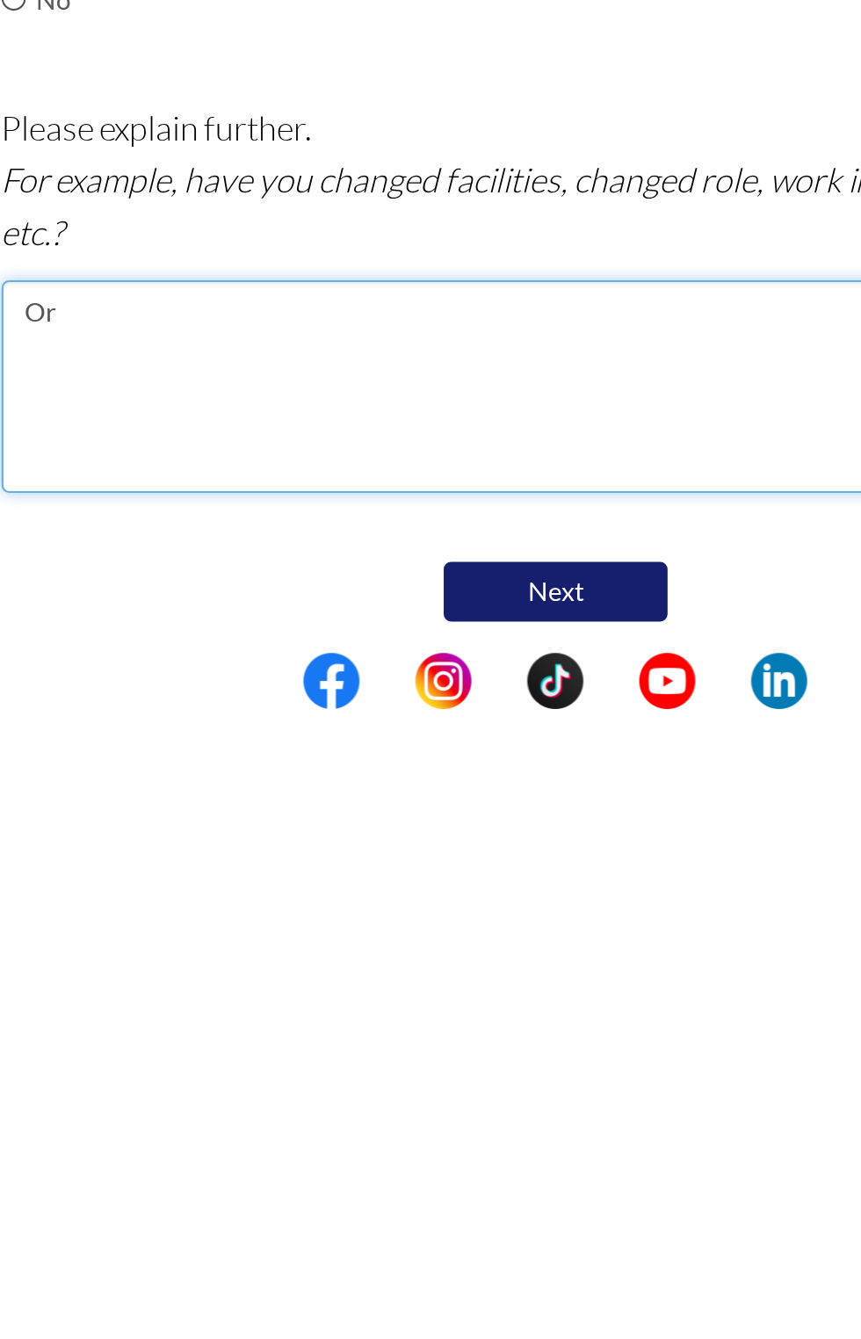
type textarea "O"
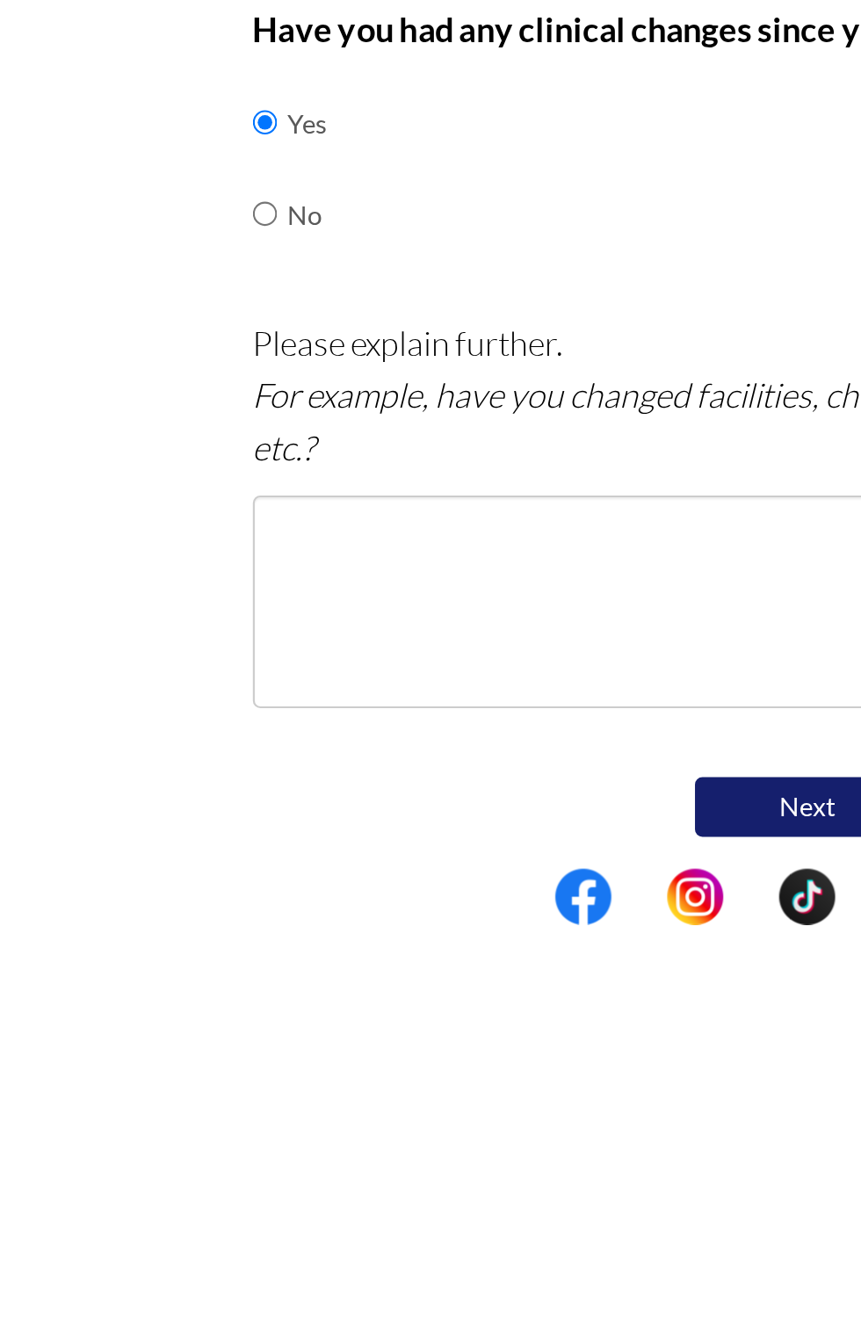
click at [195, 1006] on td "No" at bounding box center [195, 1004] width 18 height 43
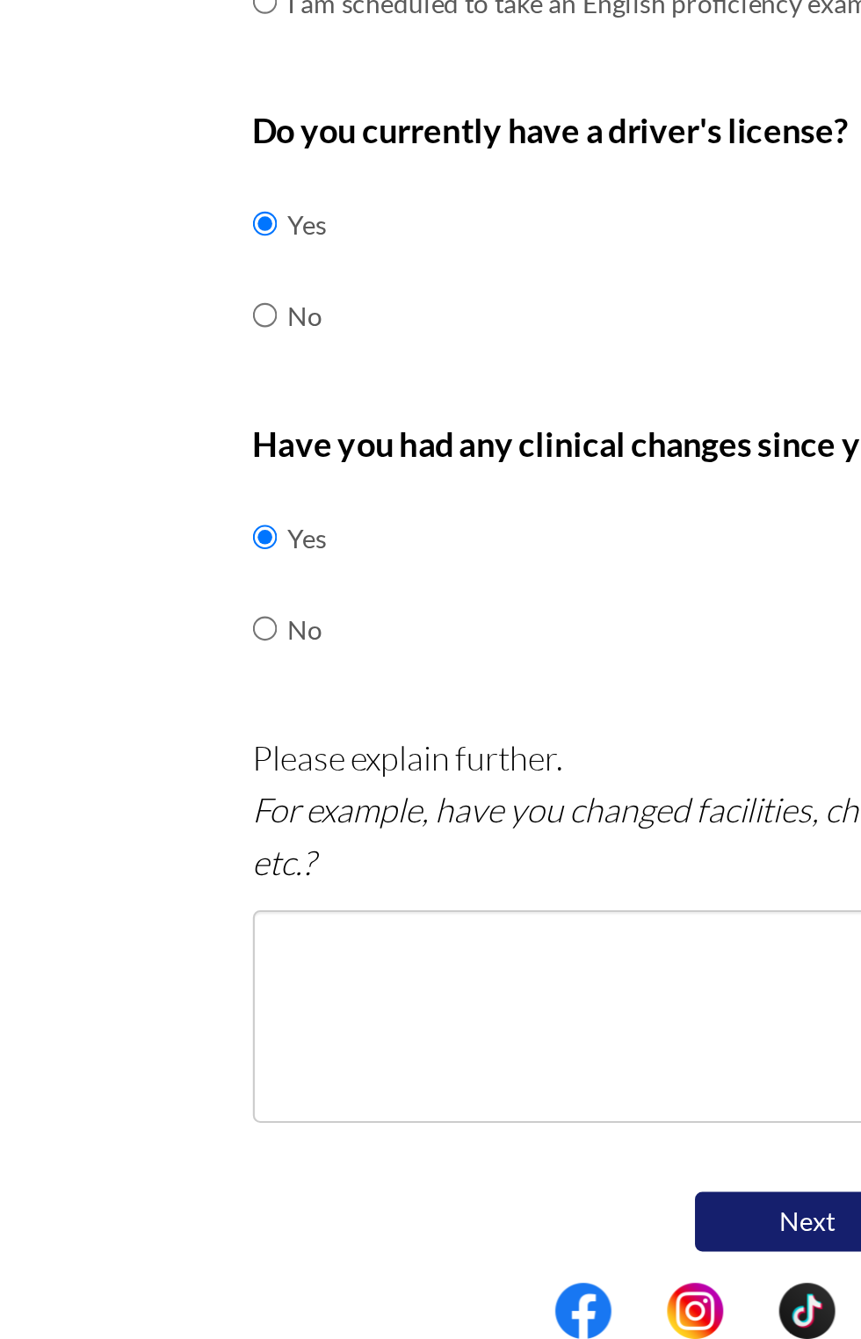
scroll to position [3, 0]
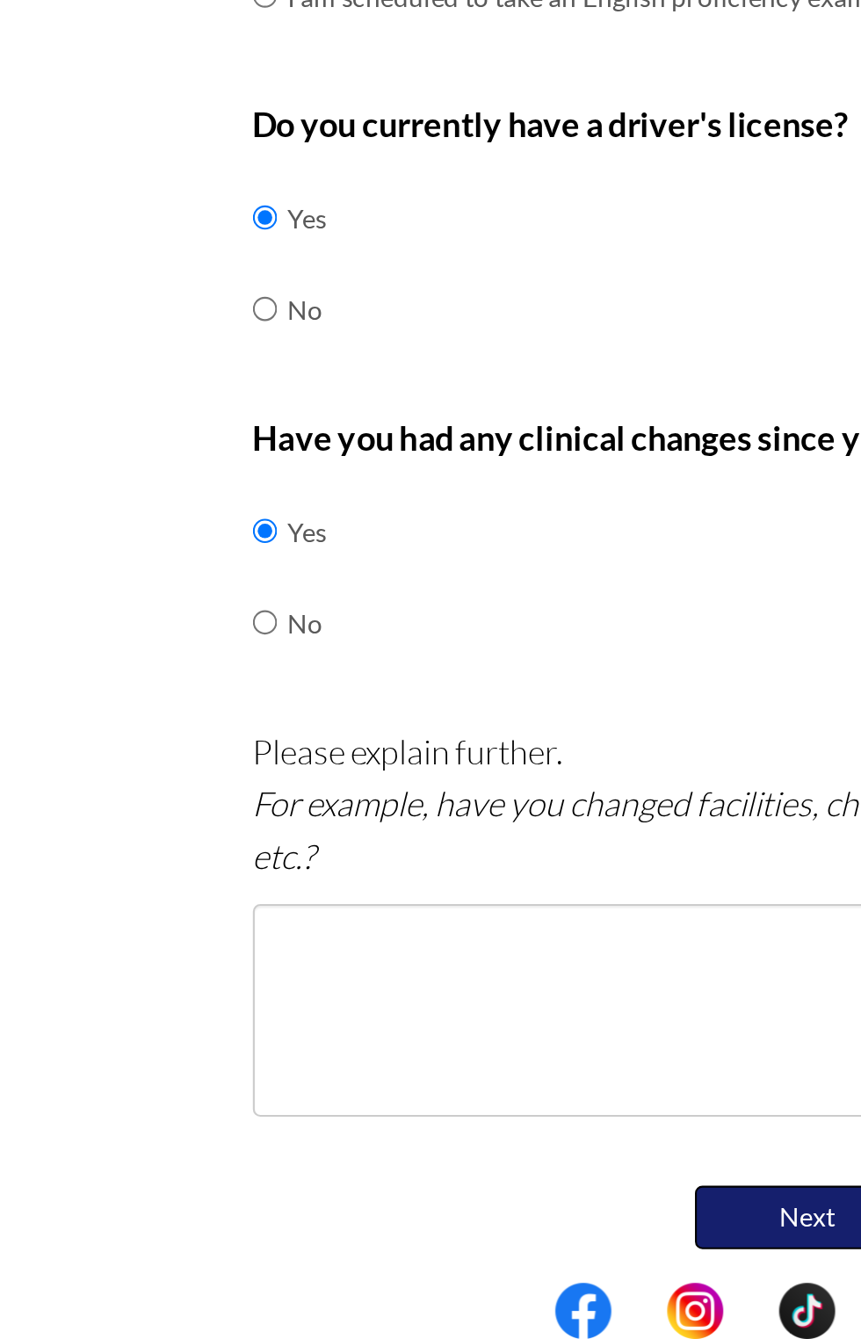
click at [425, 1284] on button "Next" at bounding box center [430, 1282] width 105 height 30
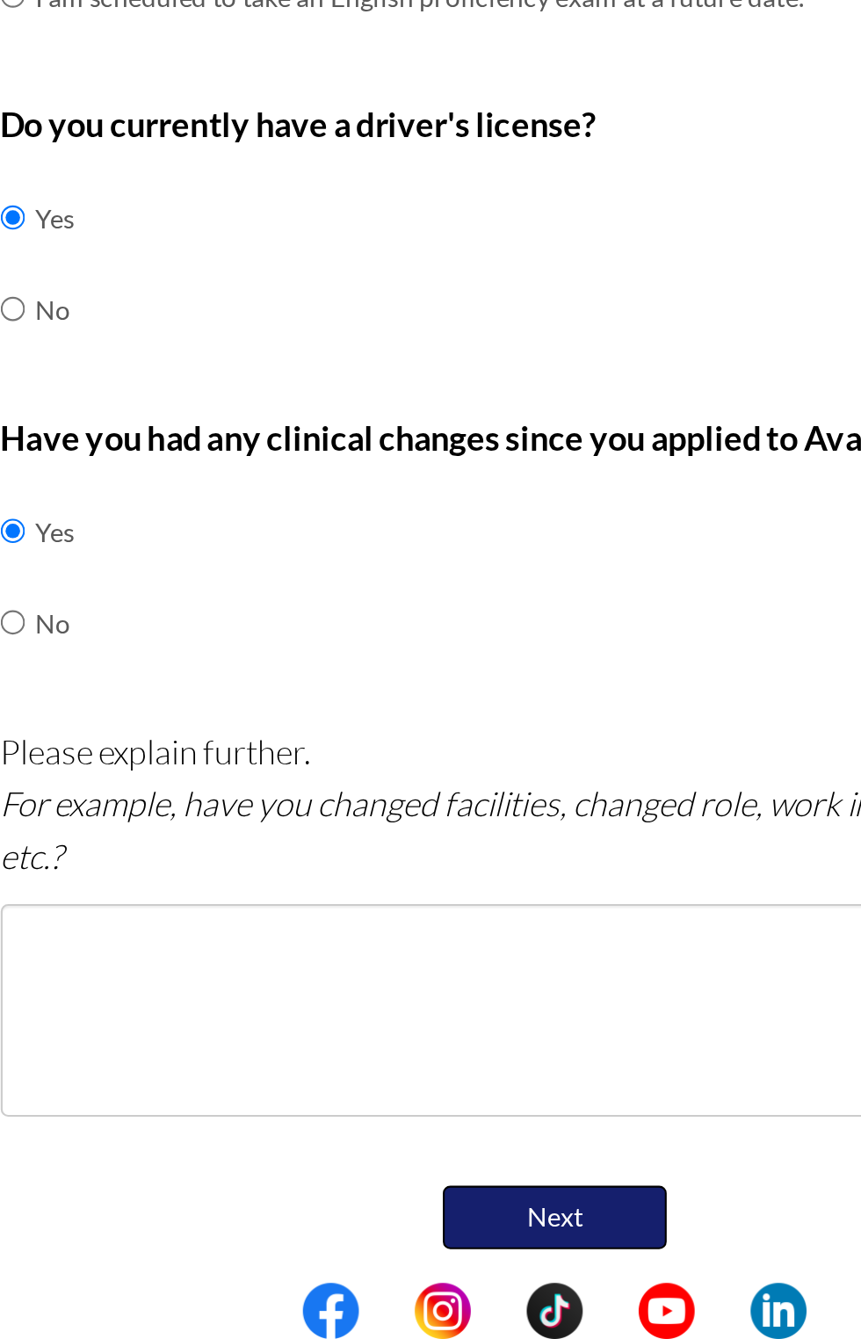
scroll to position [4, 0]
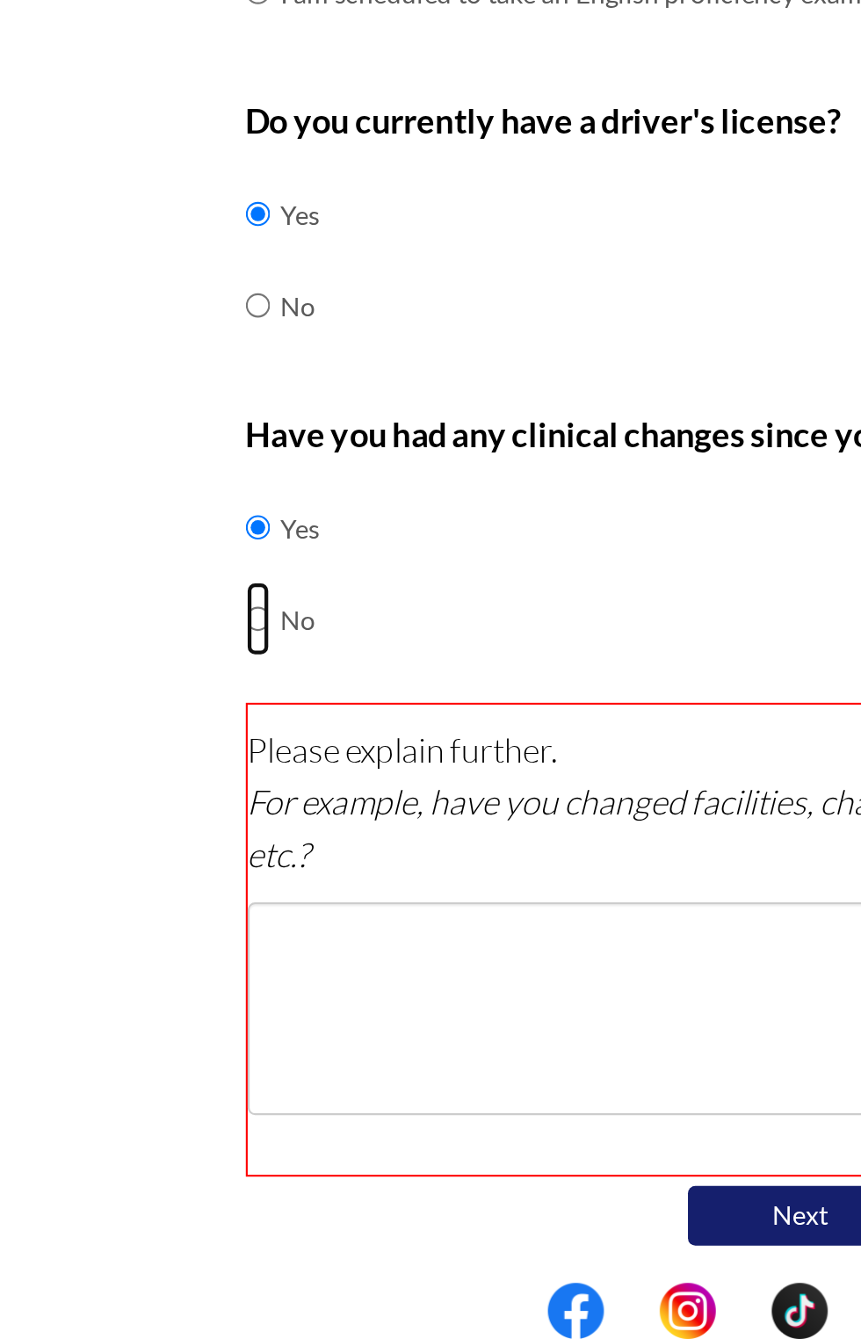
click at [170, 989] on input "radio" at bounding box center [175, 999] width 11 height 35
radio input "true"
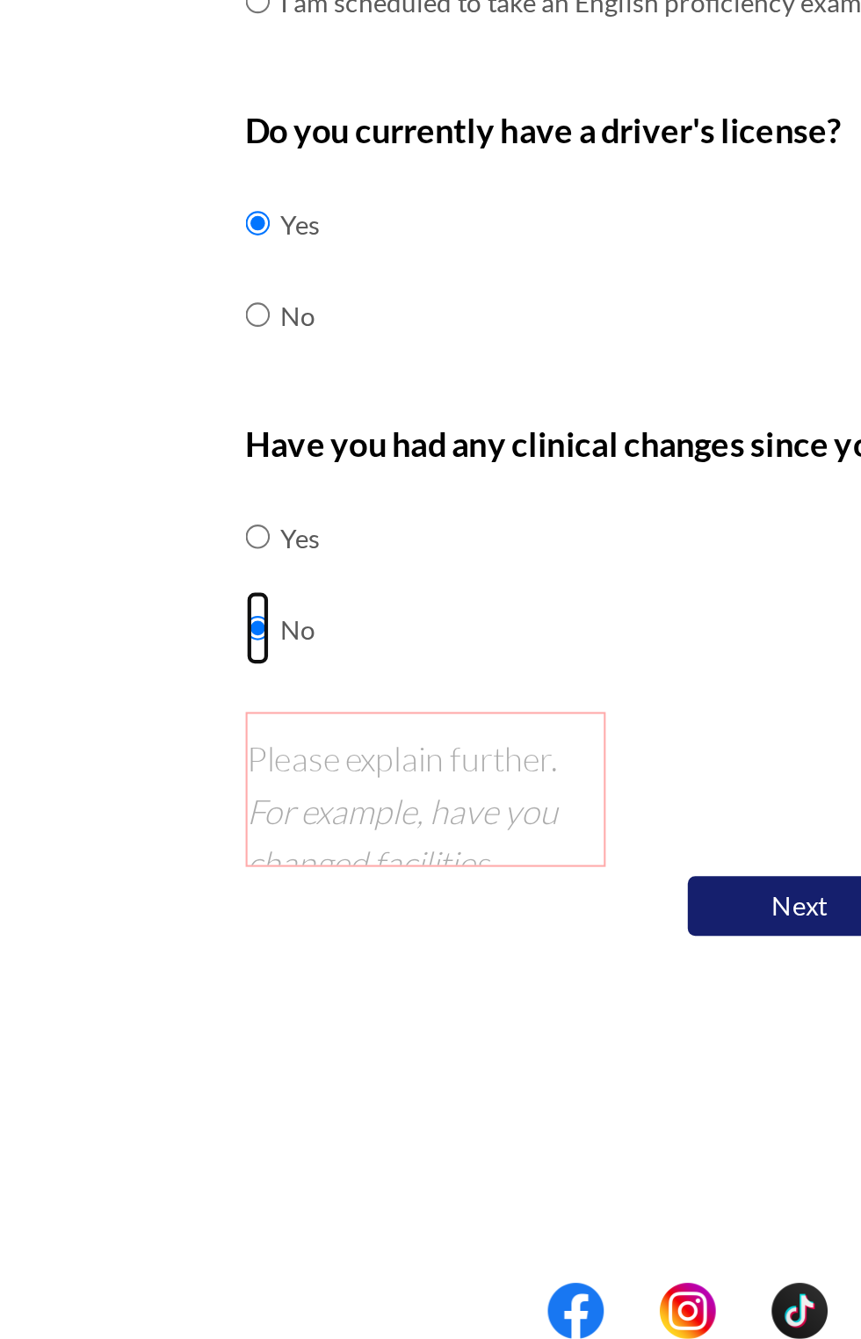
scroll to position [0, 0]
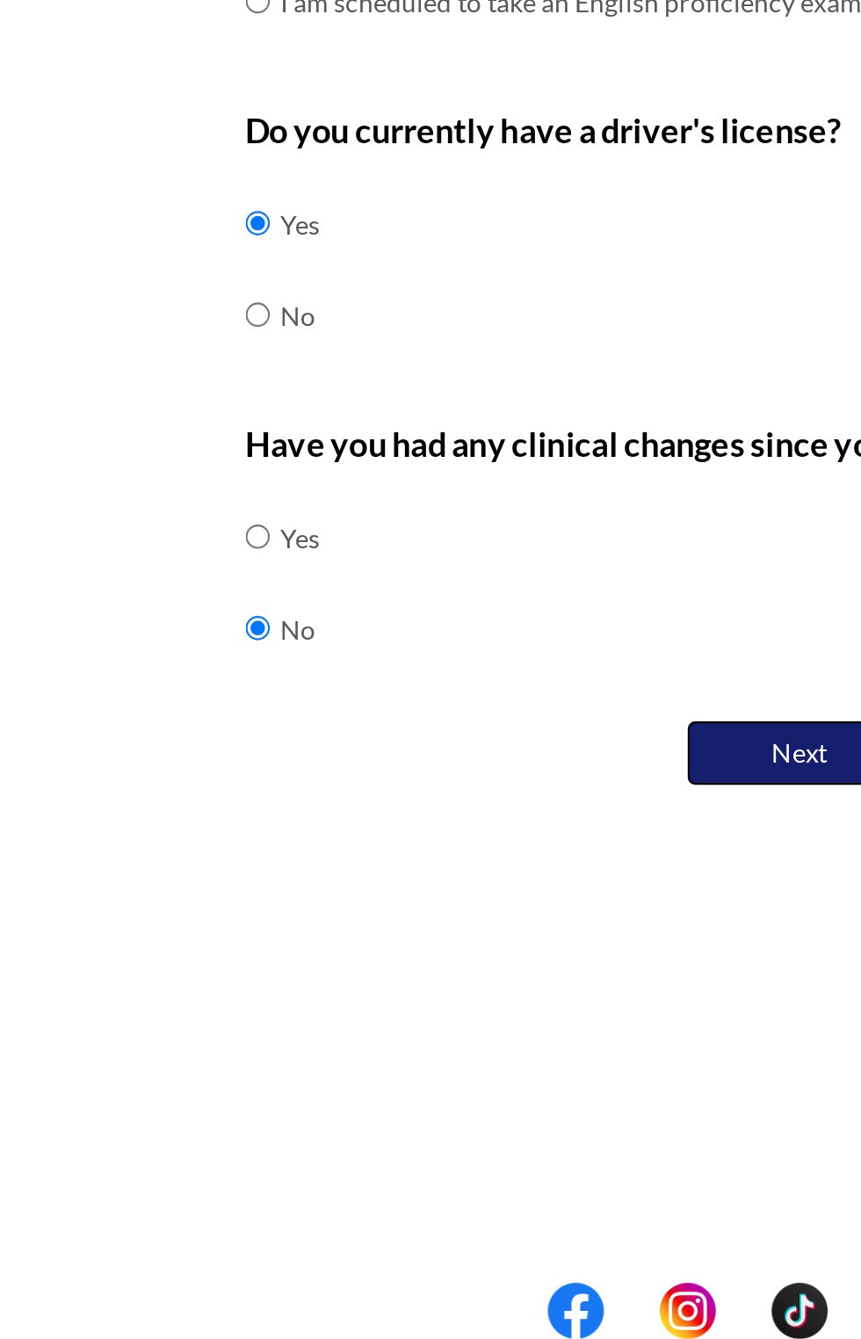
click at [437, 1071] on button "Next" at bounding box center [430, 1063] width 105 height 30
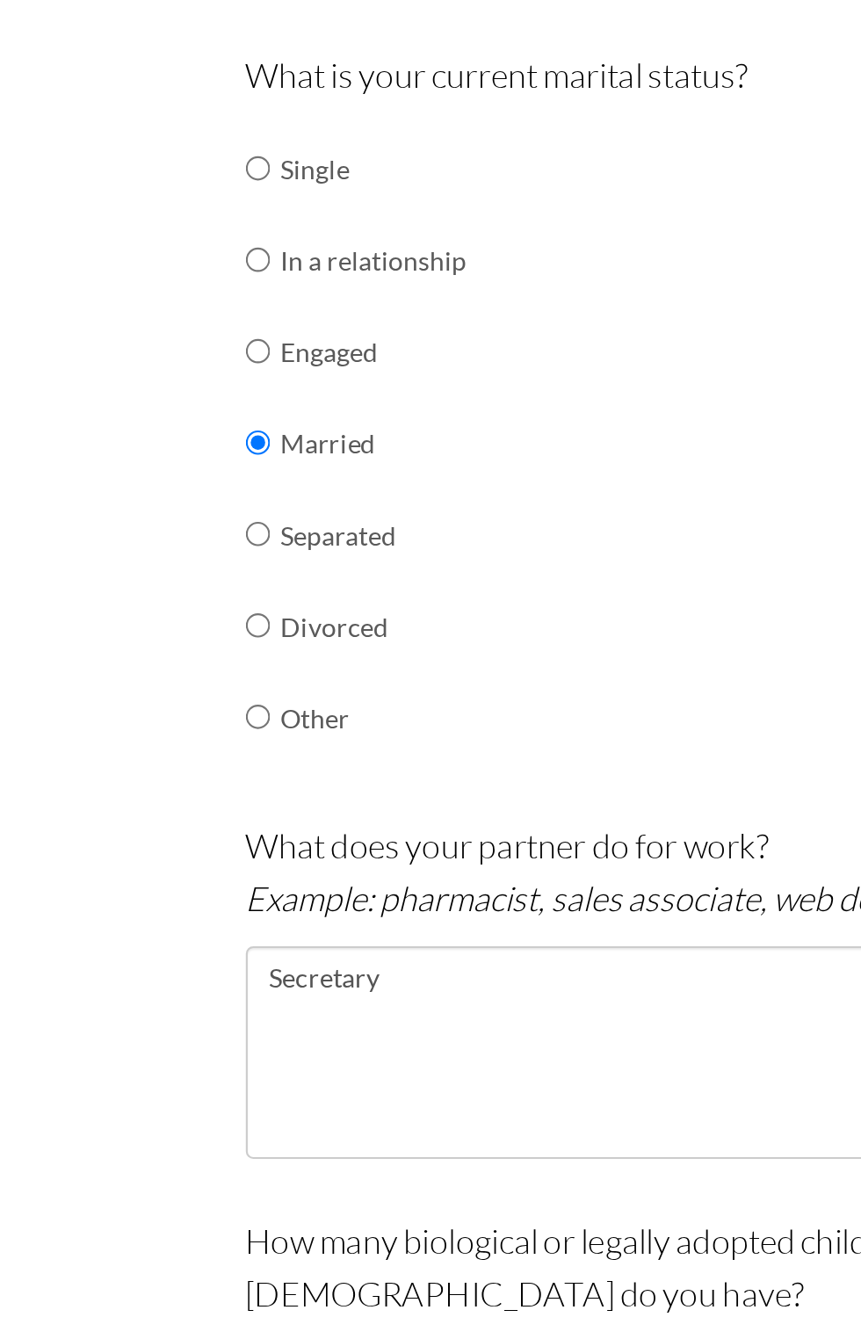
scroll to position [242, 0]
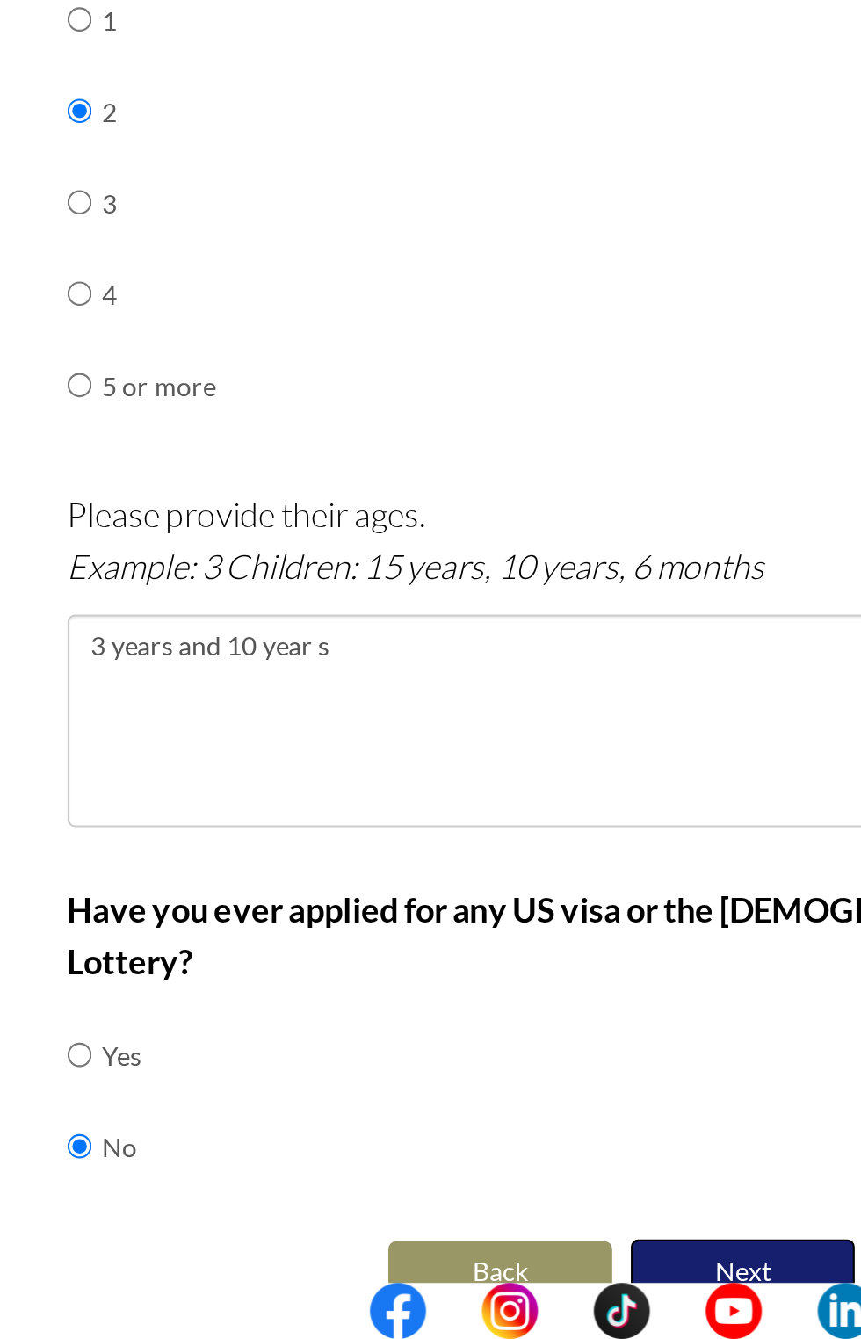
click at [497, 1292] on button "Next" at bounding box center [487, 1307] width 105 height 30
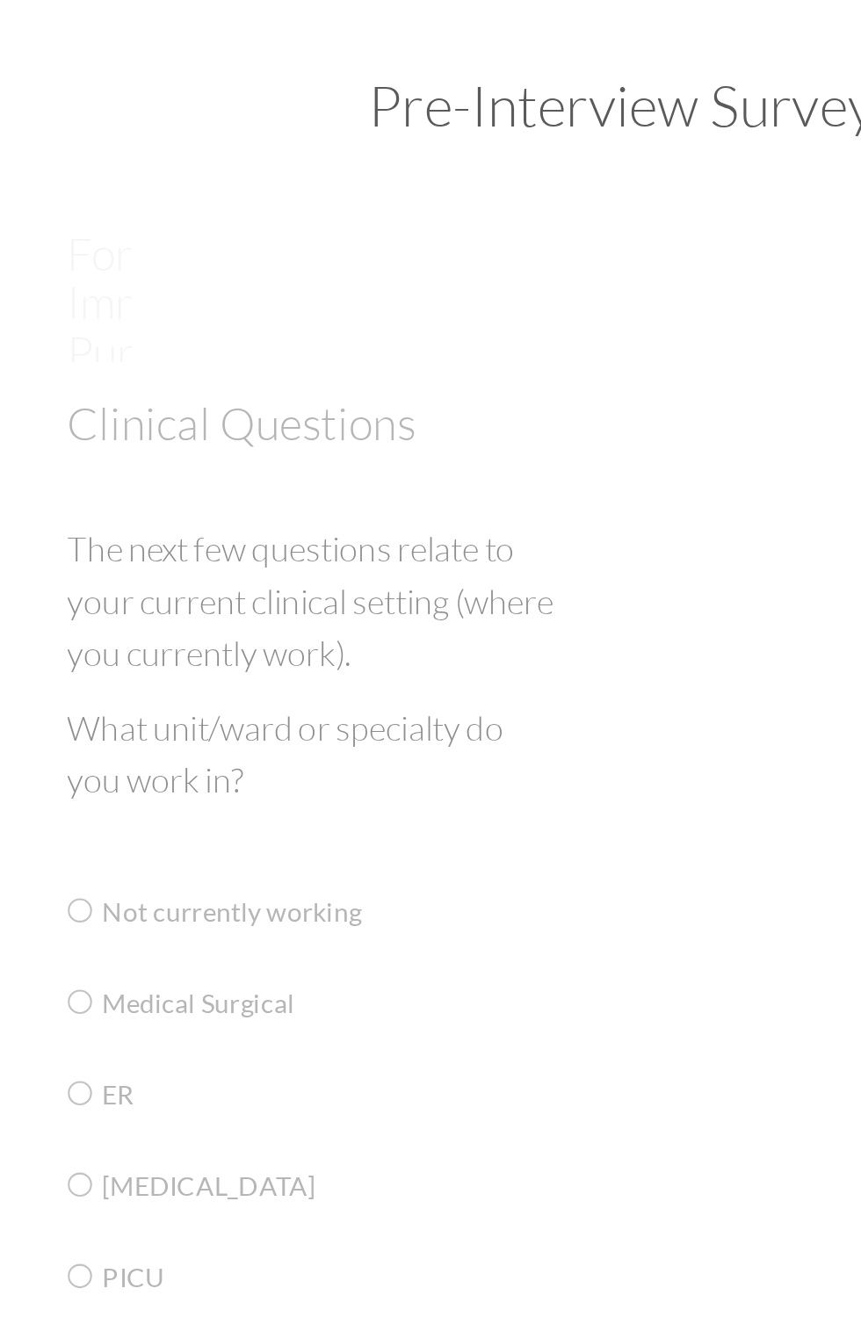
scroll to position [0, 0]
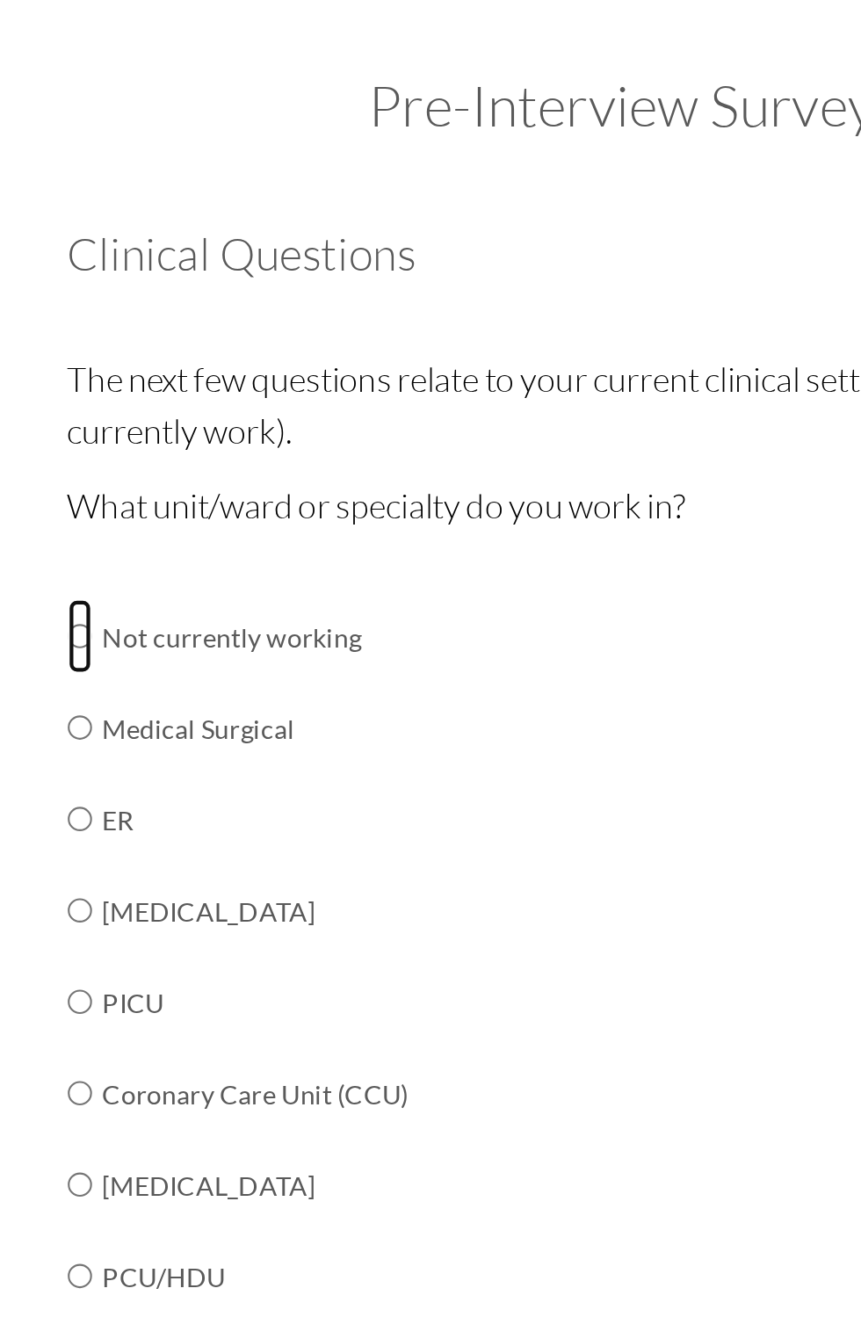
click at [170, 365] on input "radio" at bounding box center [175, 360] width 11 height 35
radio input "true"
click at [173, 401] on input "radio" at bounding box center [175, 403] width 11 height 35
radio input "true"
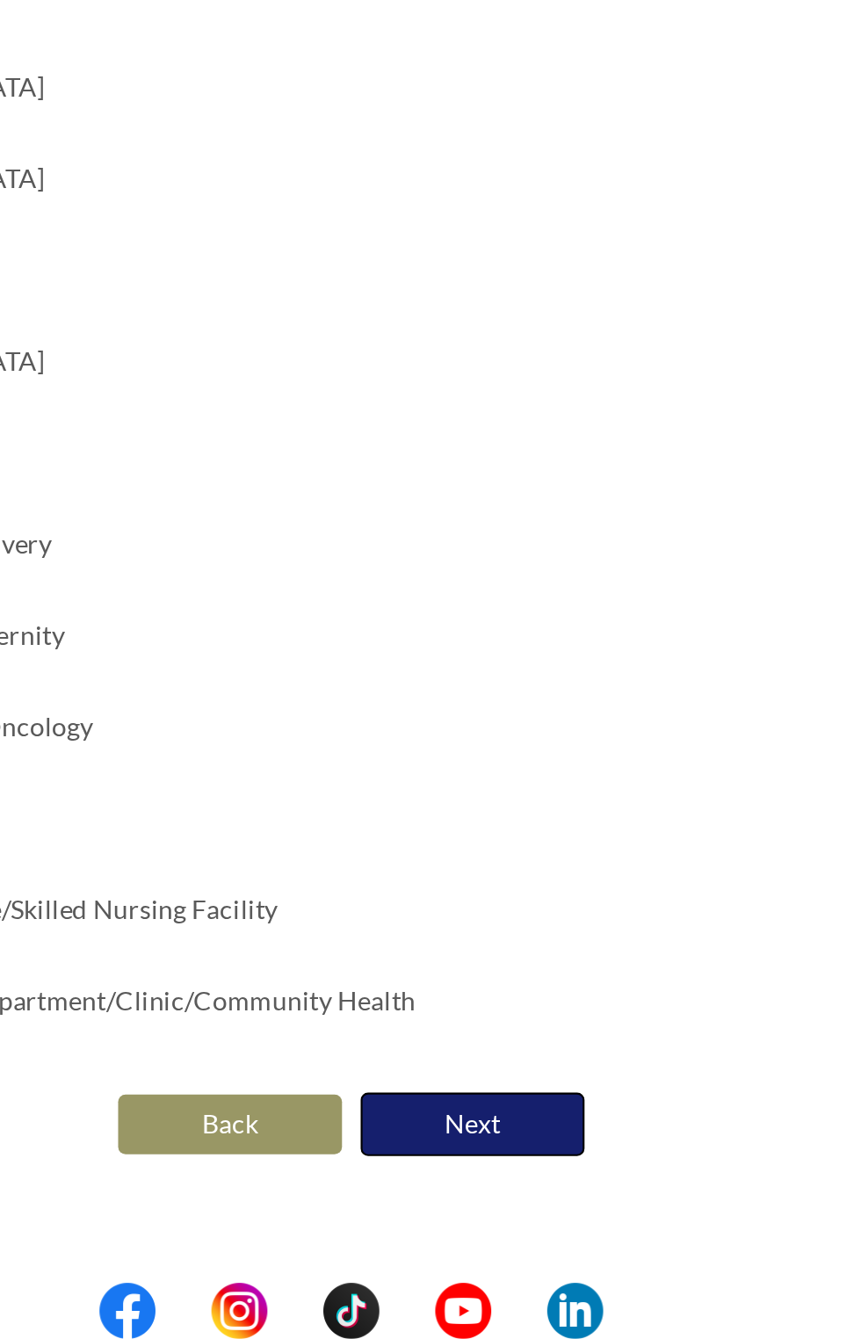
click at [502, 1243] on button "Next" at bounding box center [487, 1238] width 105 height 30
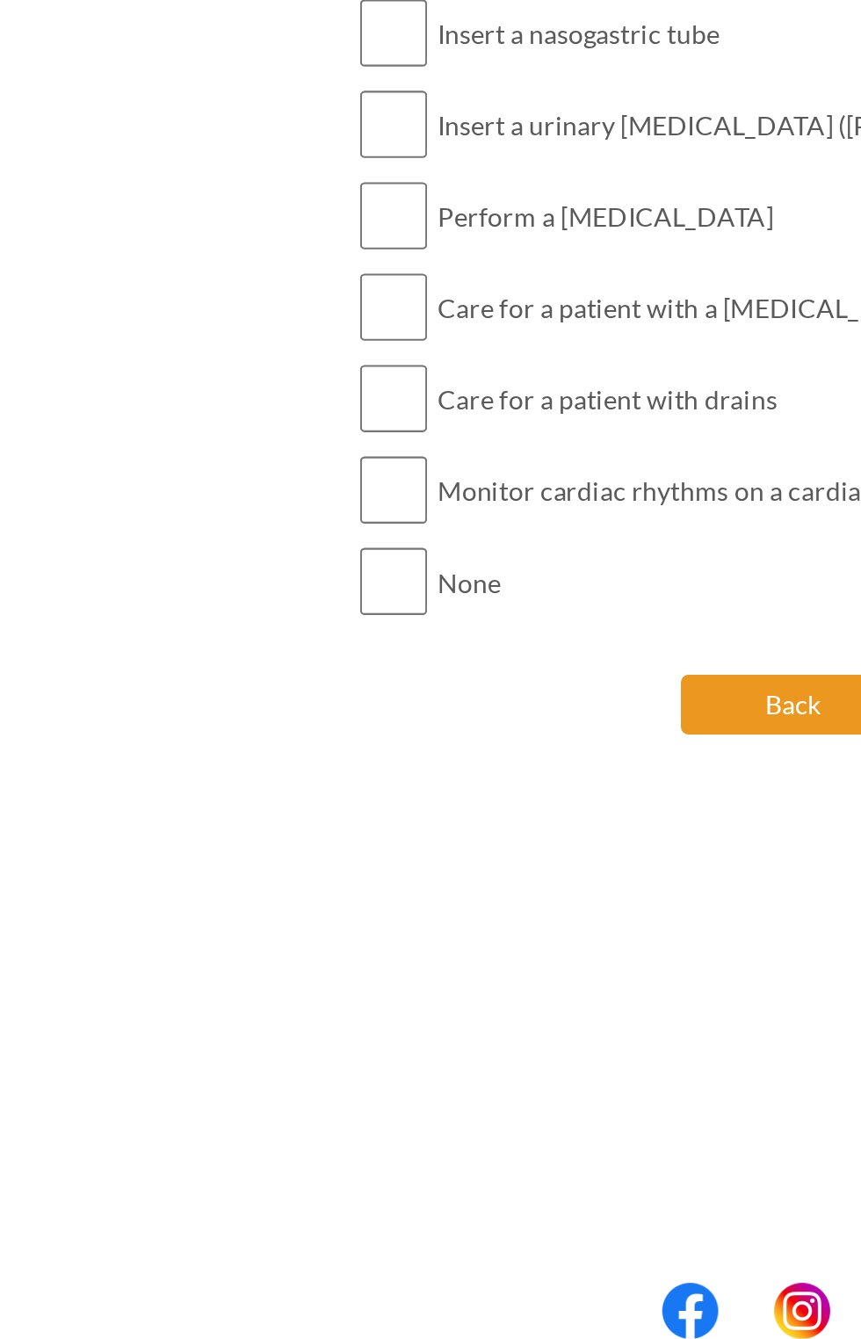
click at [370, 1043] on button "Back" at bounding box center [373, 1040] width 105 height 28
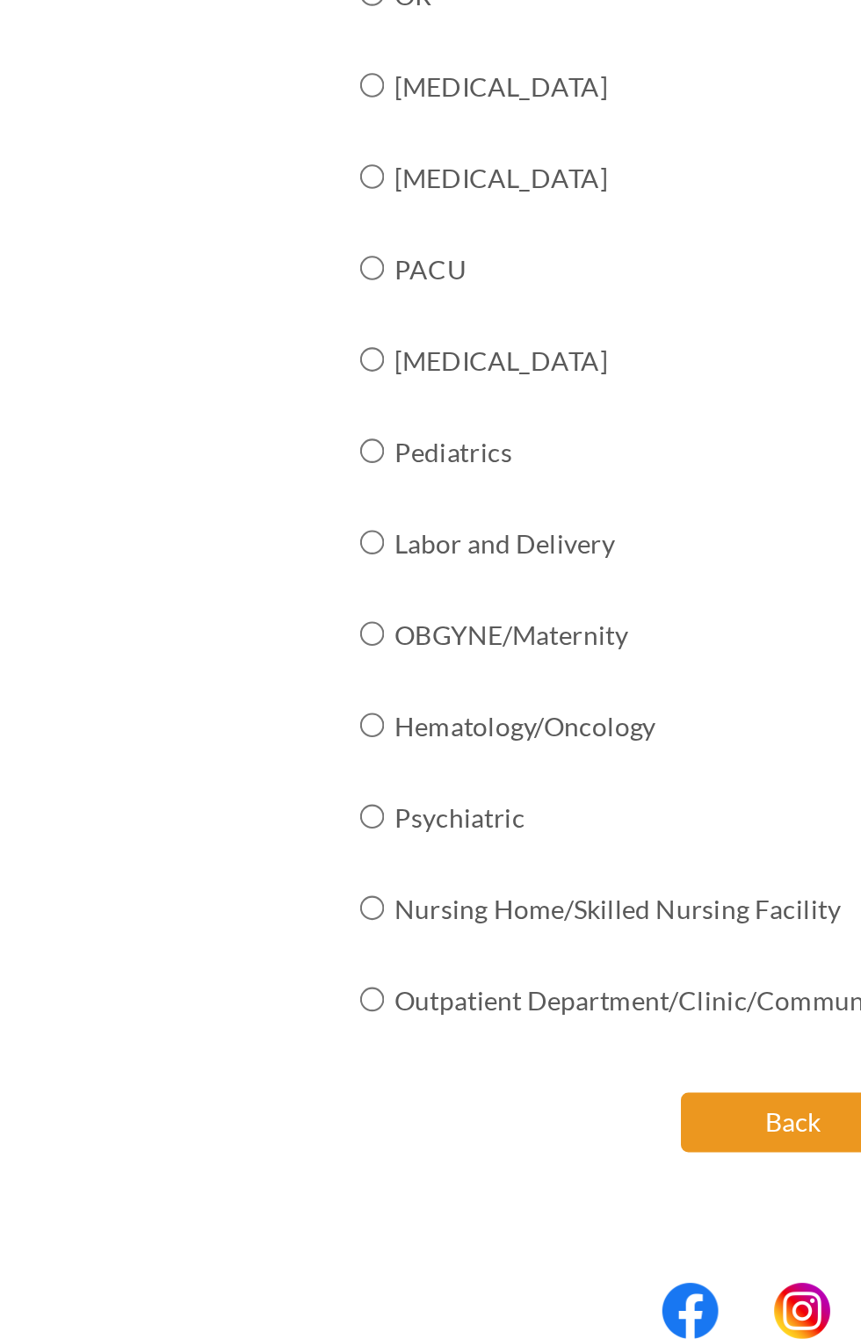
click at [365, 1233] on button "Back" at bounding box center [373, 1237] width 105 height 28
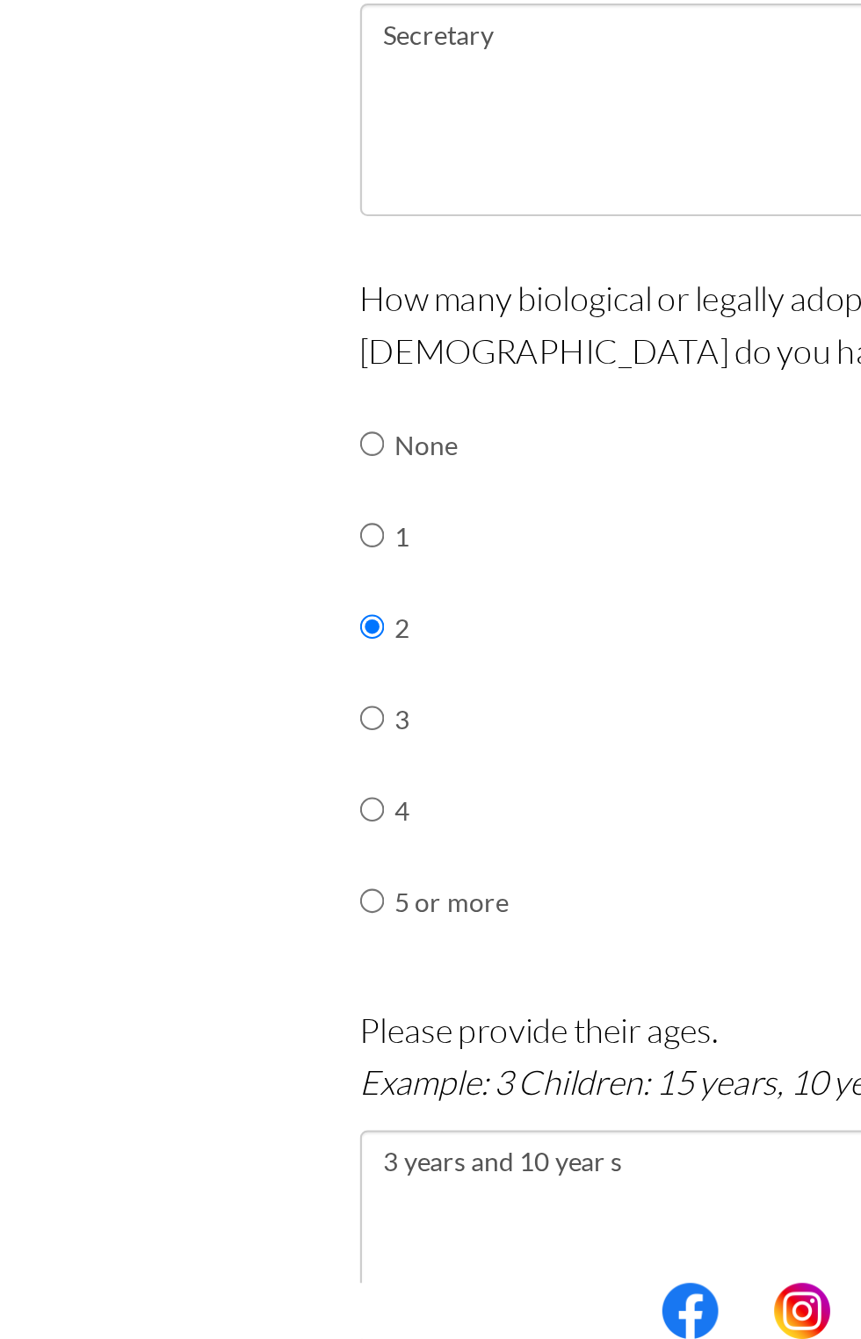
scroll to position [242, 0]
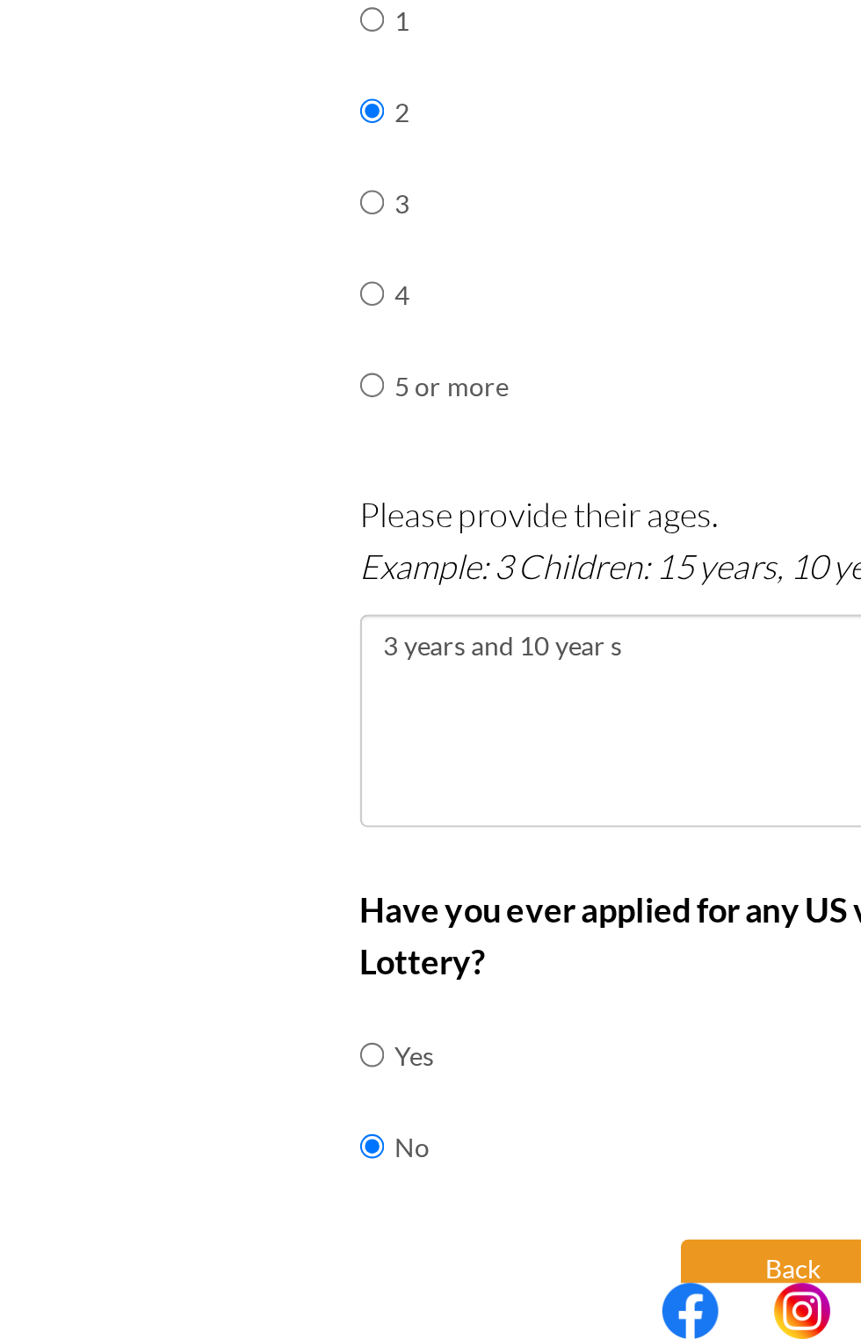
click at [369, 1292] on button "Back" at bounding box center [373, 1306] width 105 height 28
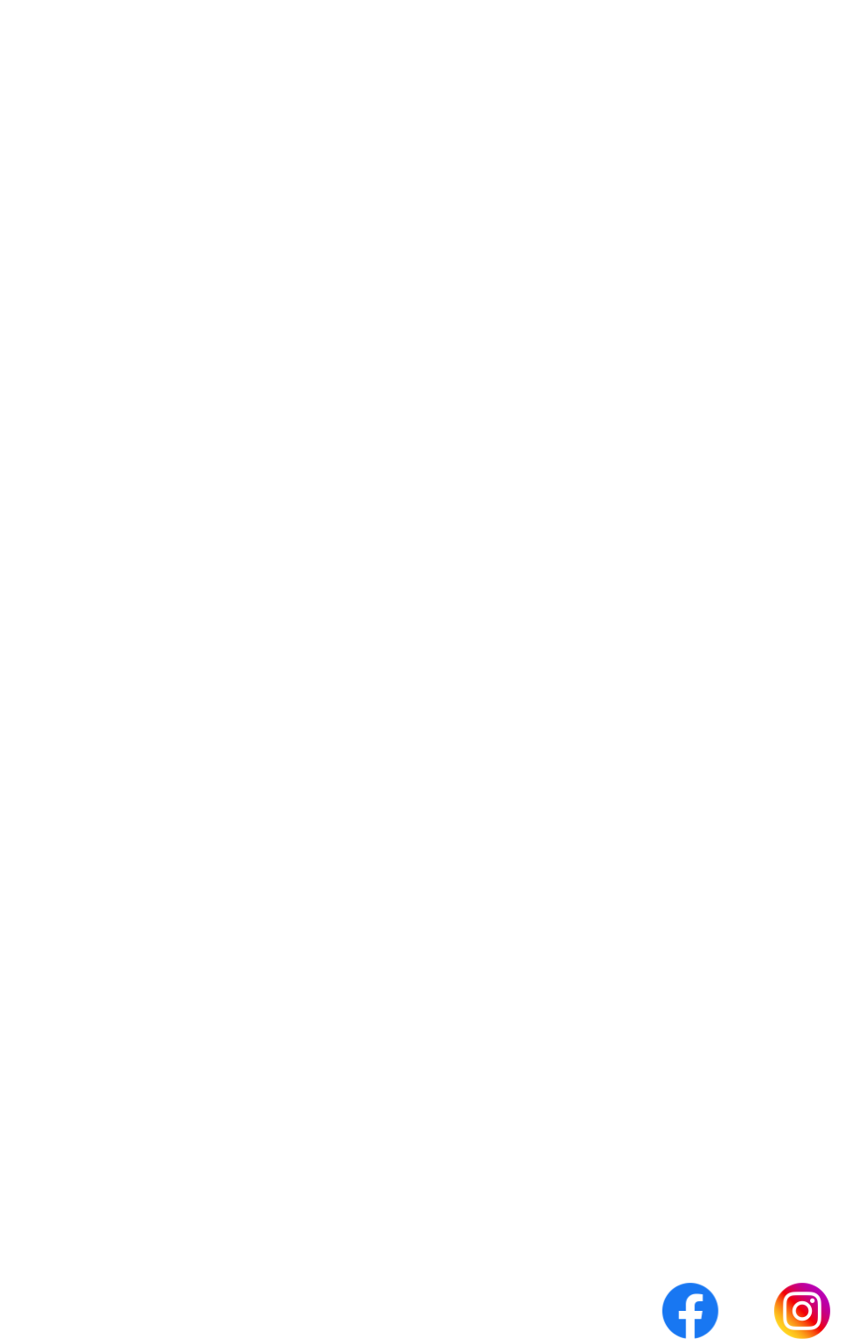
scroll to position [0, 0]
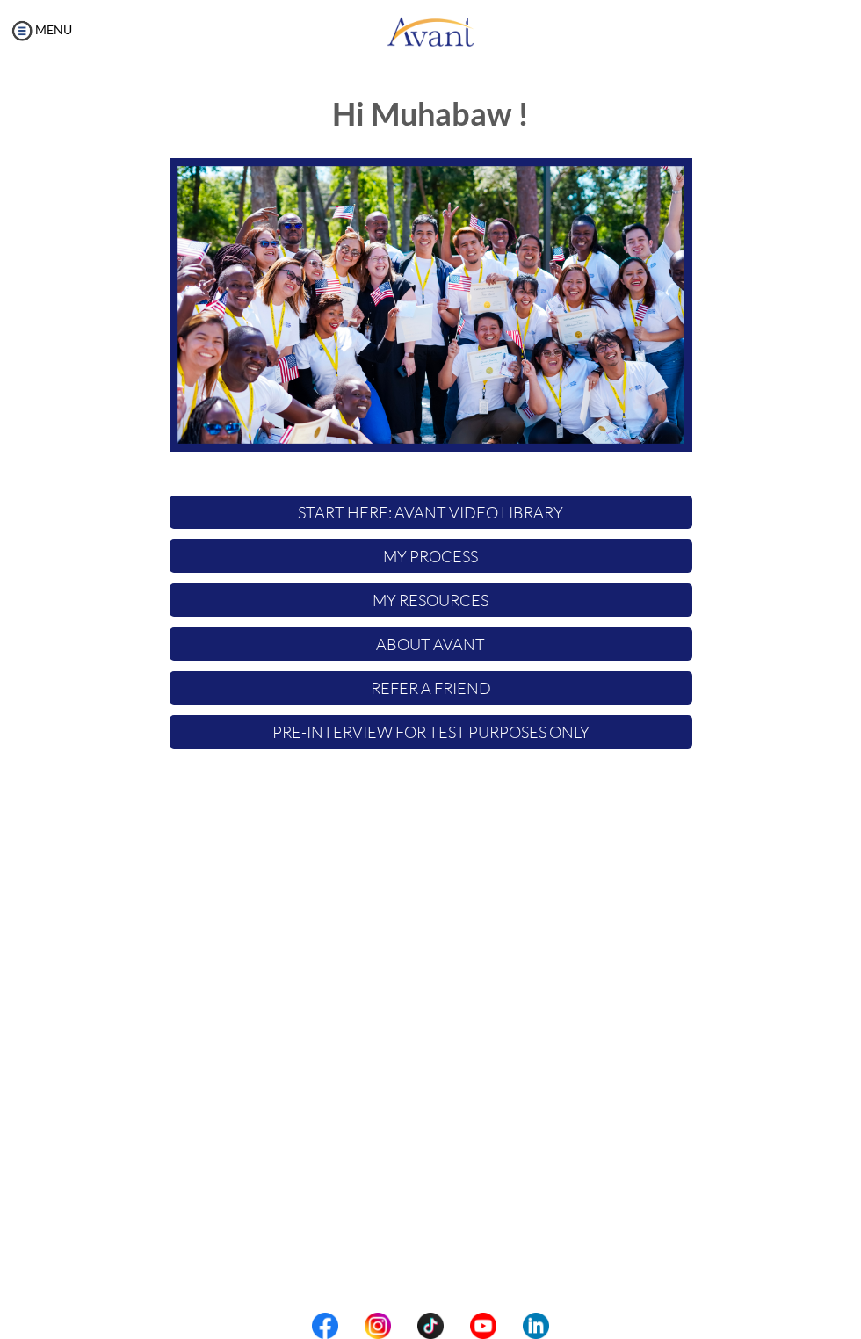
click at [551, 561] on p "My Process" at bounding box center [431, 555] width 523 height 33
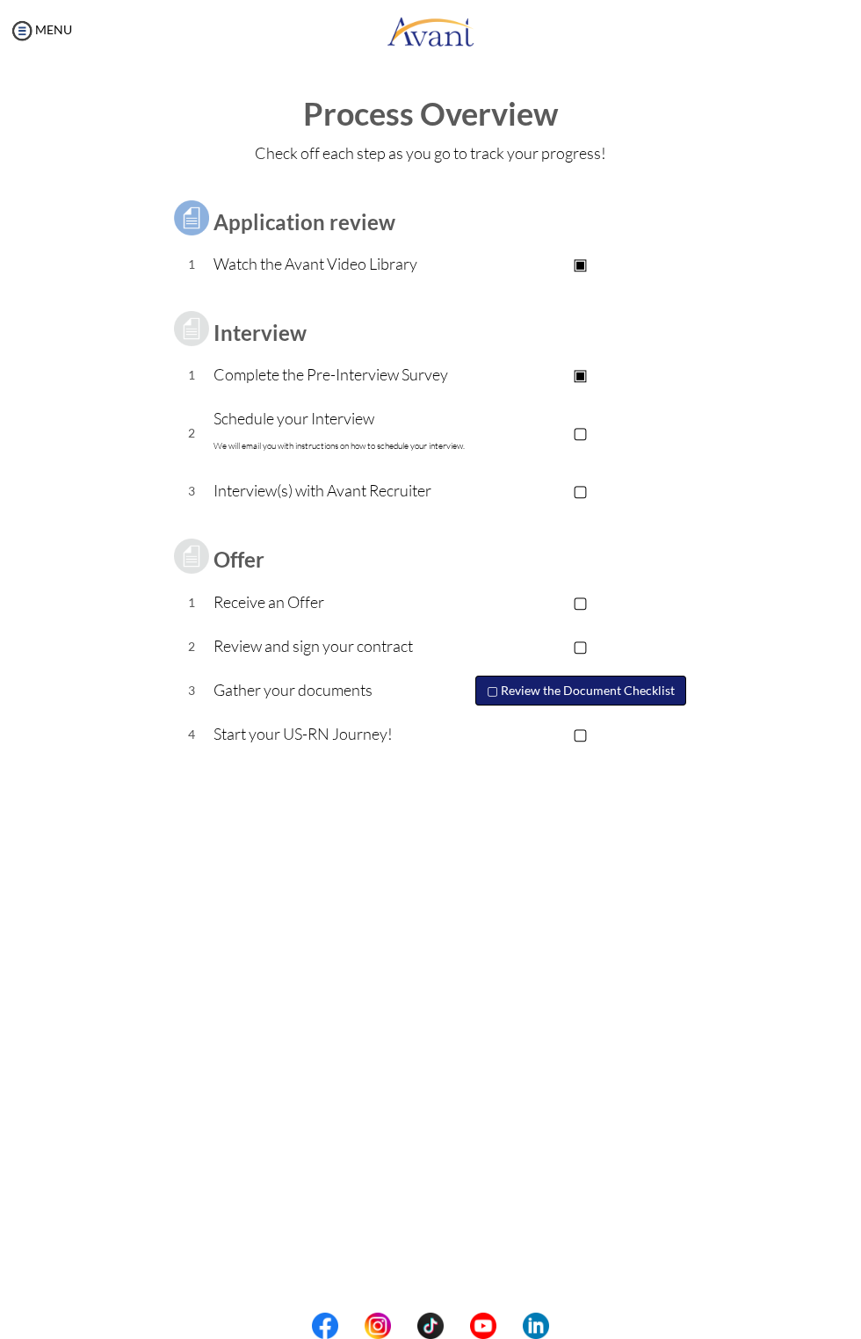
click at [596, 689] on button "▢ Review the Document Checklist" at bounding box center [580, 690] width 211 height 30
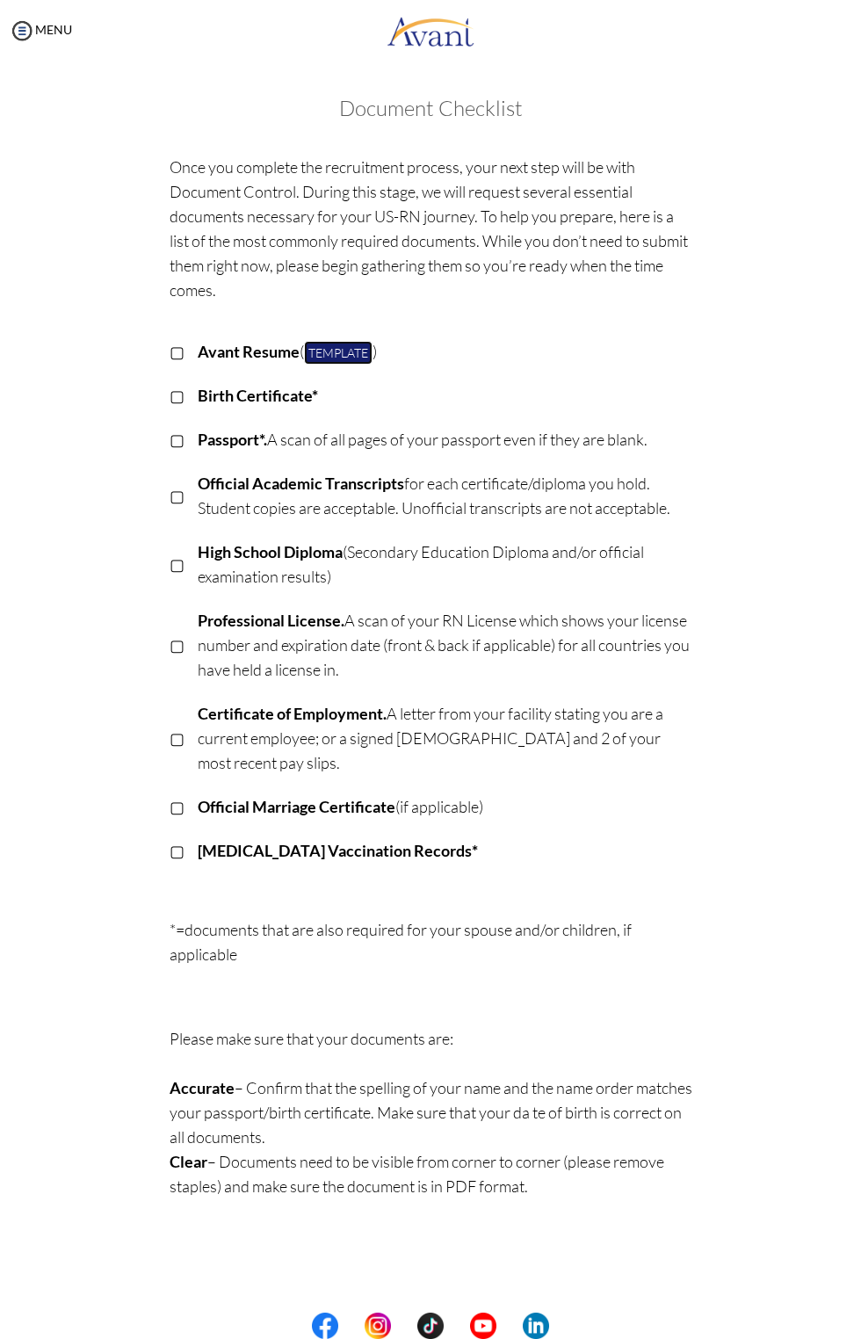
click at [372, 355] on link "Template" at bounding box center [338, 353] width 69 height 24
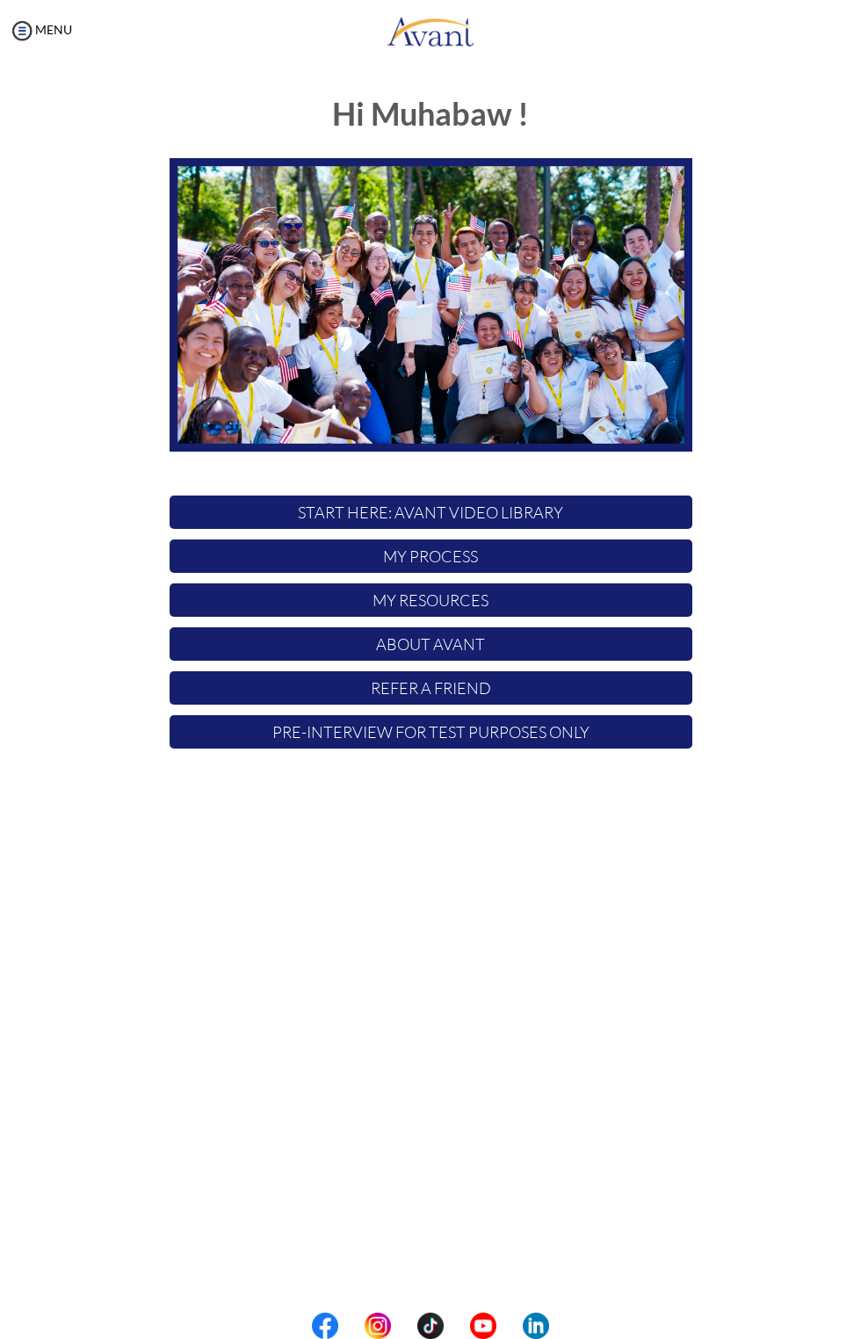
click at [584, 560] on p "My Process" at bounding box center [431, 555] width 523 height 33
click at [551, 552] on p "My Process" at bounding box center [431, 555] width 523 height 33
click at [371, 682] on p "Refer a Friend" at bounding box center [431, 687] width 523 height 33
click at [585, 650] on p "About Avant" at bounding box center [431, 643] width 523 height 33
